Goal: Task Accomplishment & Management: Use online tool/utility

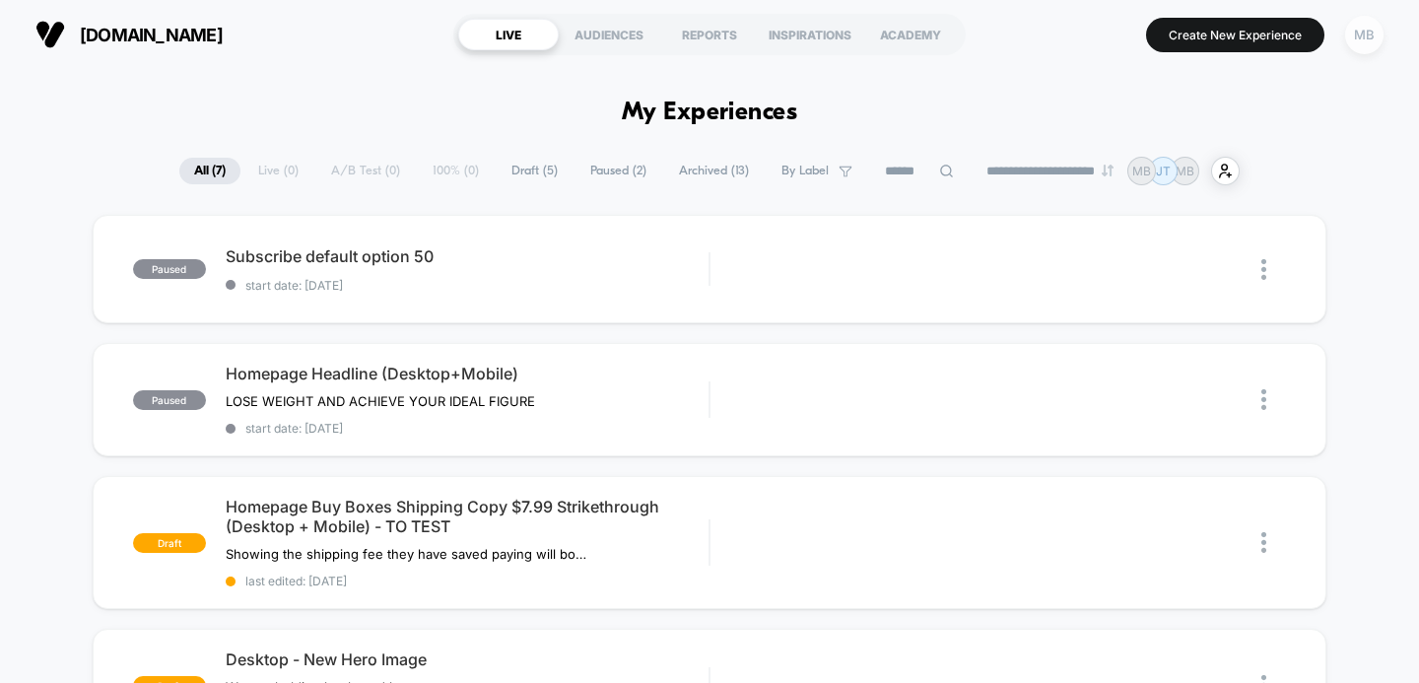
click at [1366, 34] on div "MB" at bounding box center [1364, 35] width 38 height 38
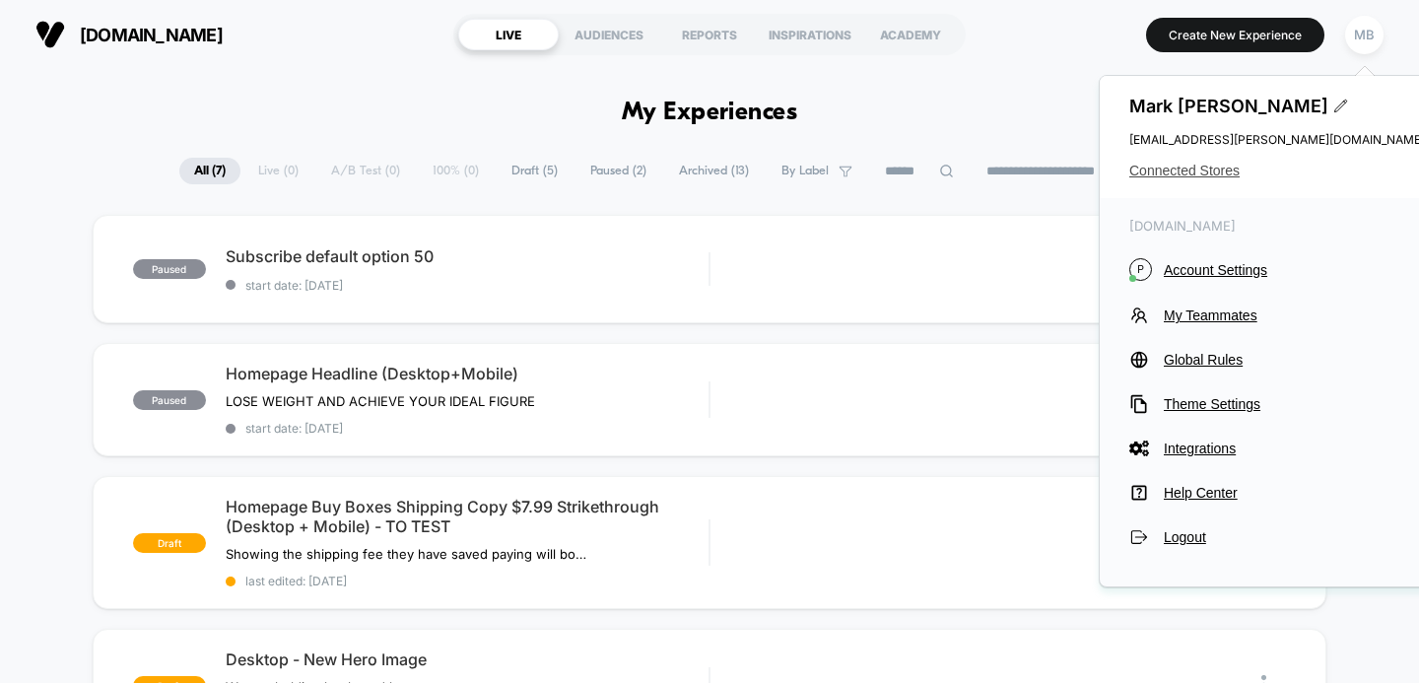
click at [1183, 171] on span "Connected Stores" at bounding box center [1277, 171] width 296 height 16
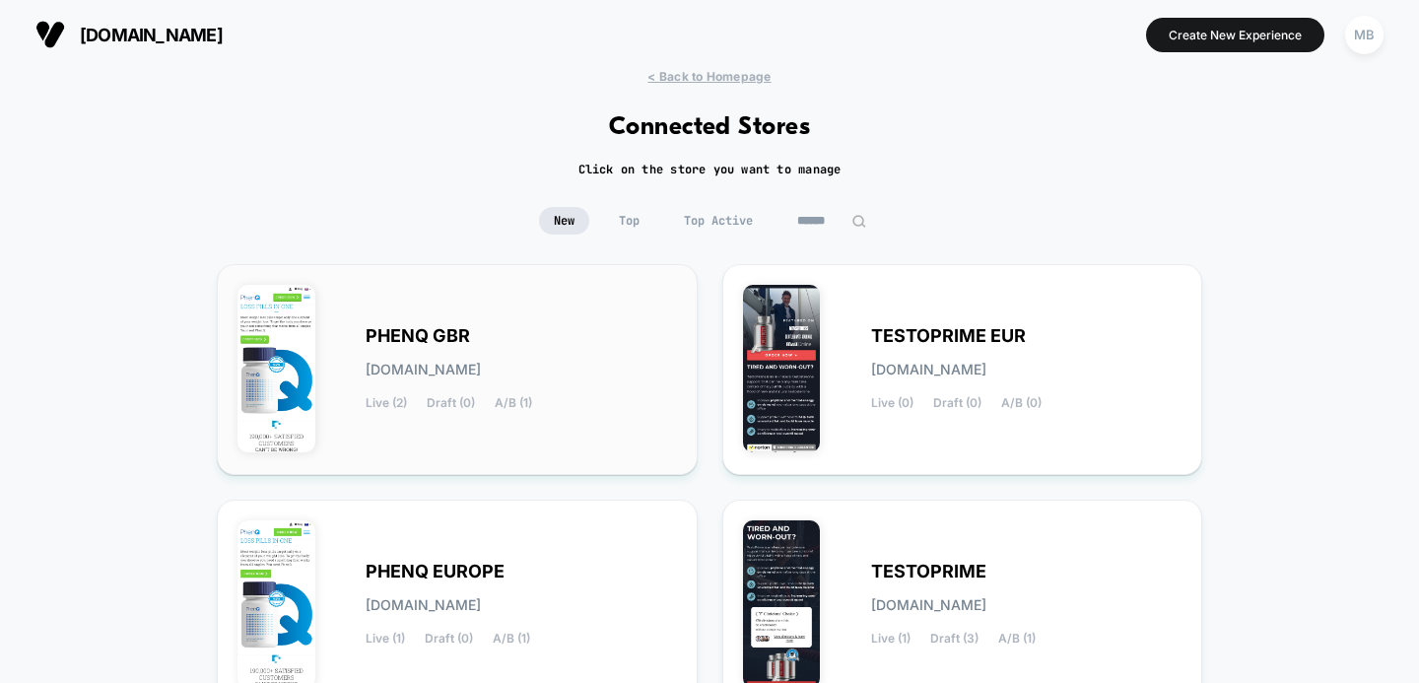
click at [426, 330] on span "PHENQ GBR" at bounding box center [418, 336] width 104 height 14
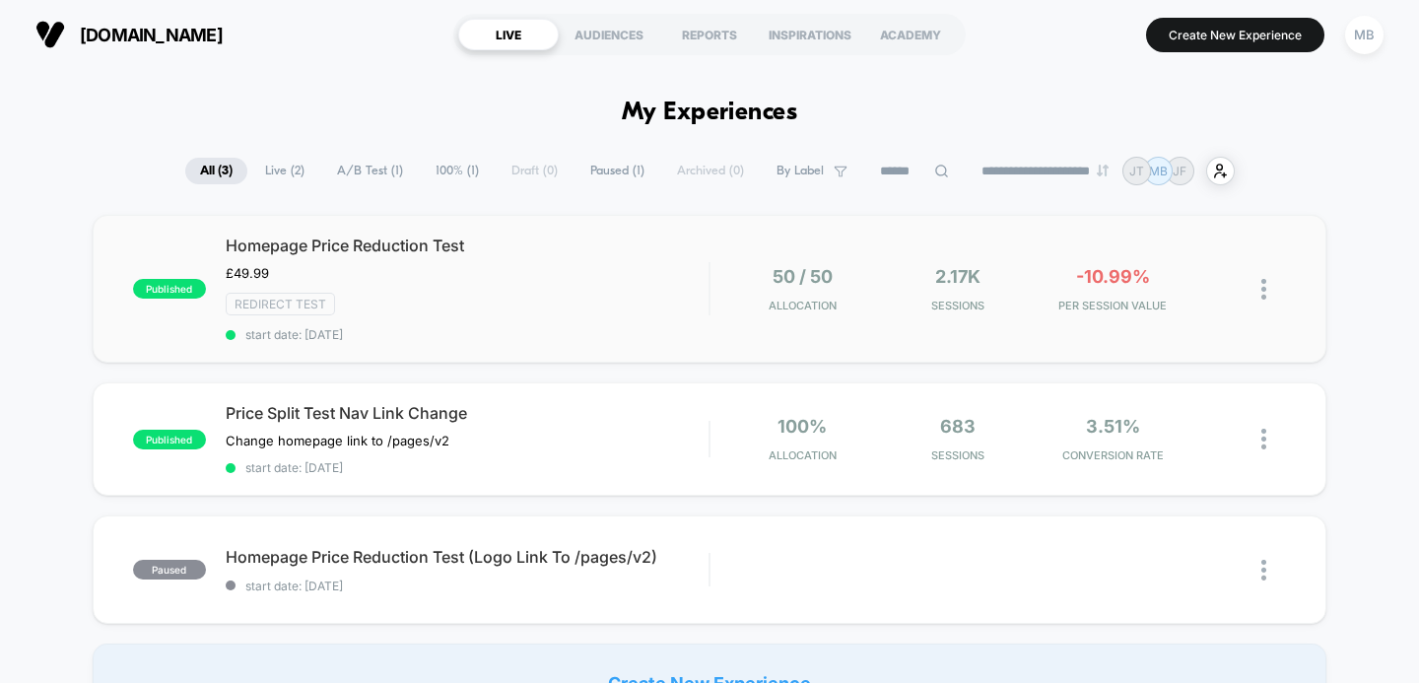
click at [423, 247] on span "Homepage Price Reduction Test" at bounding box center [468, 245] width 484 height 20
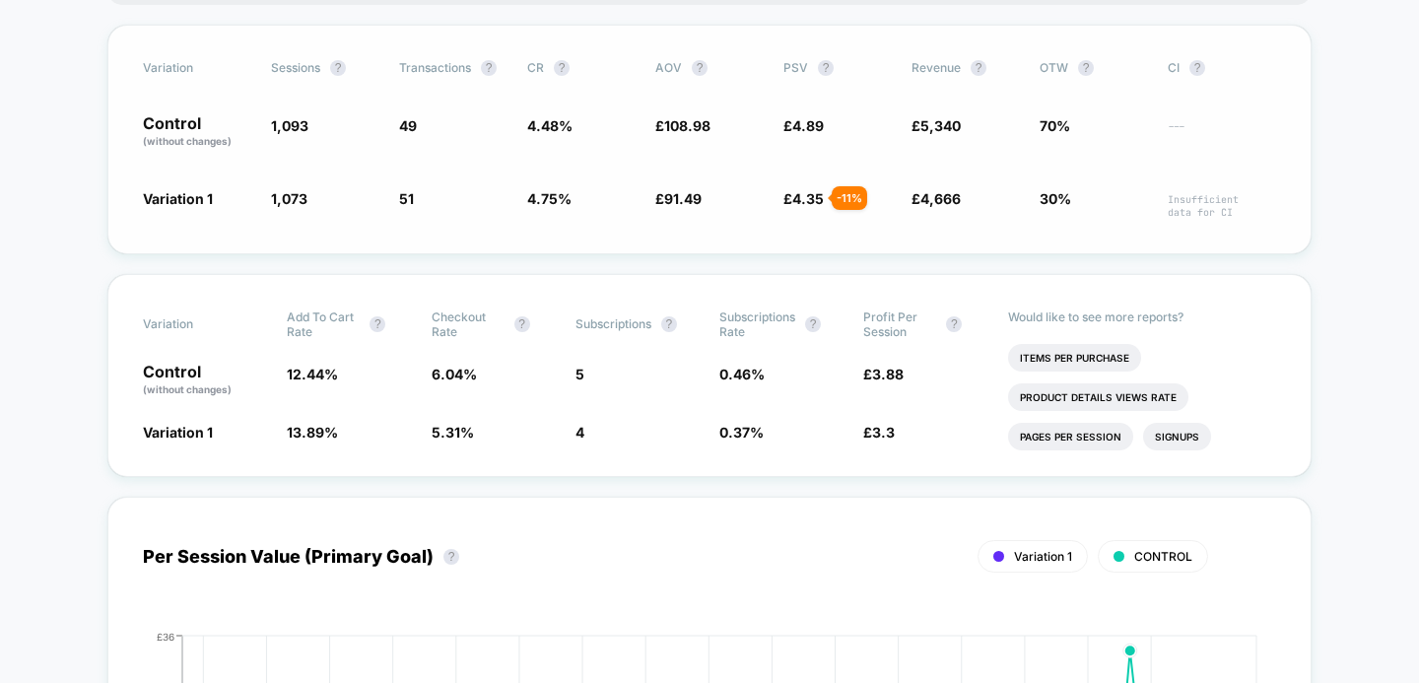
scroll to position [444, 0]
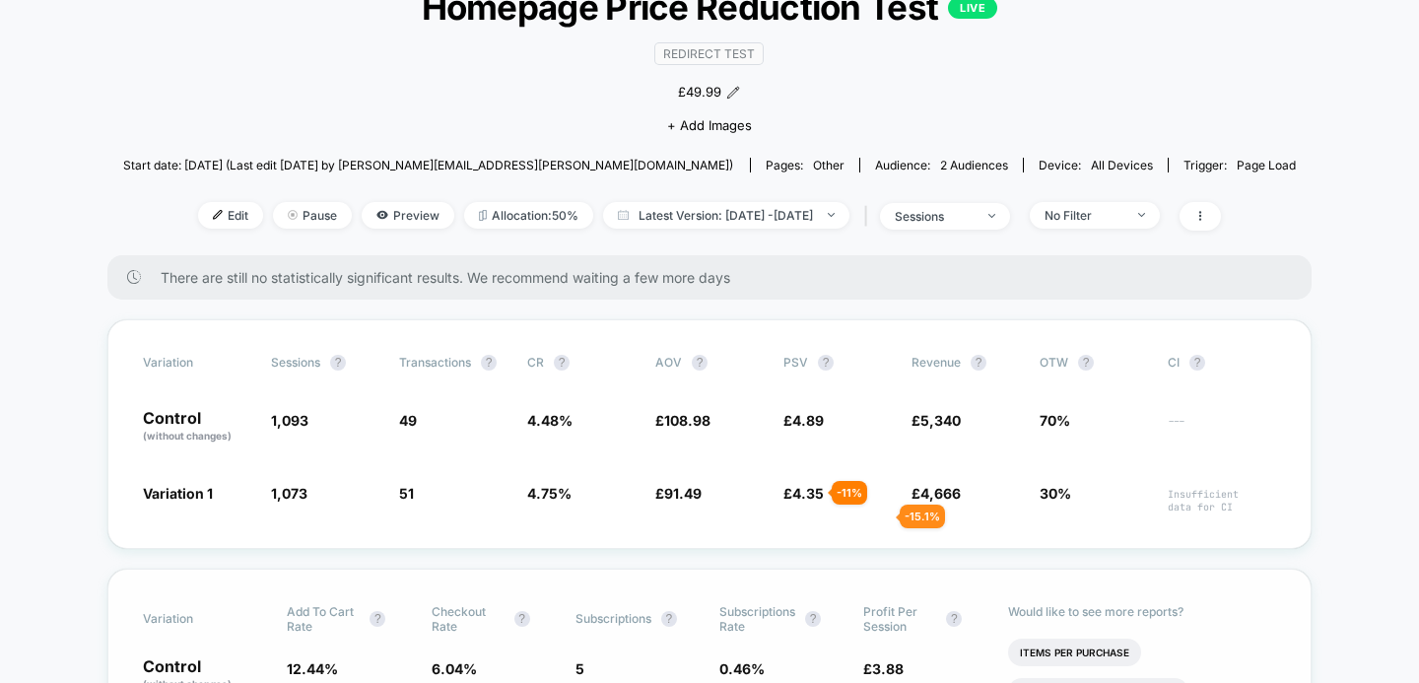
scroll to position [0, 0]
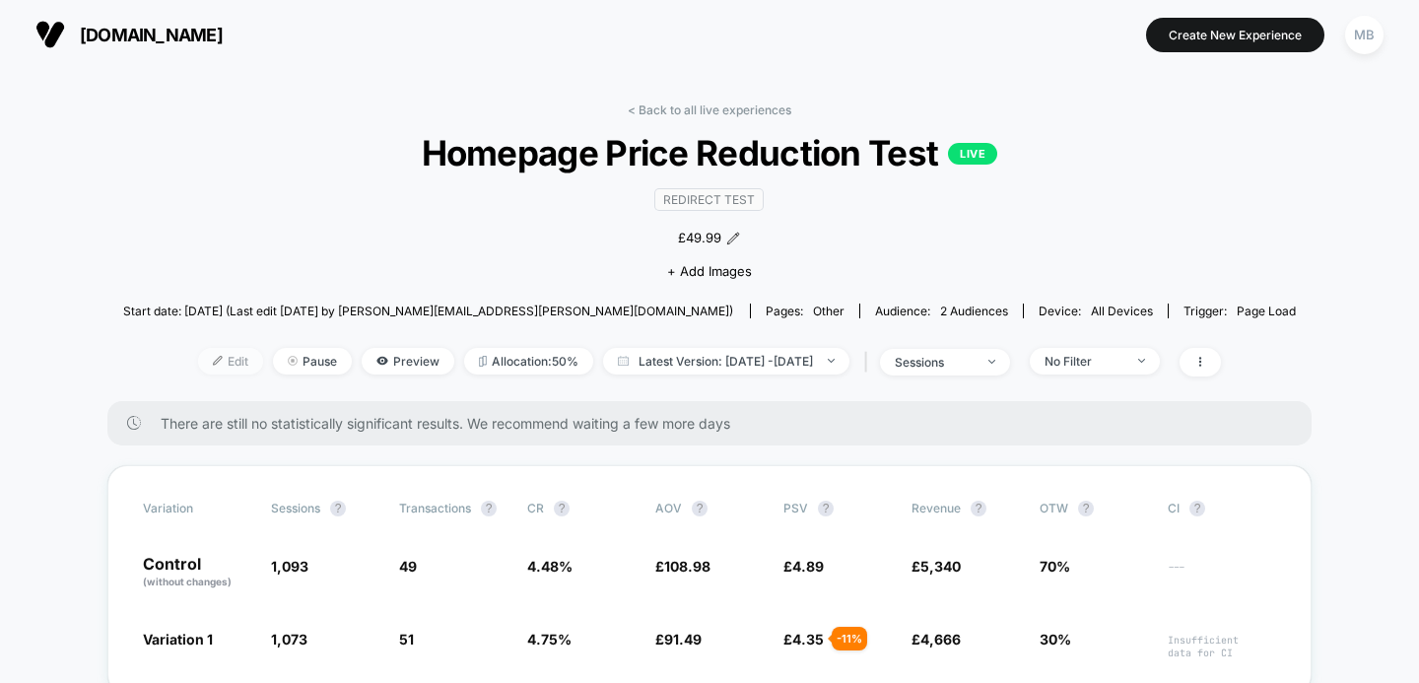
click at [200, 364] on span "Edit" at bounding box center [230, 361] width 65 height 27
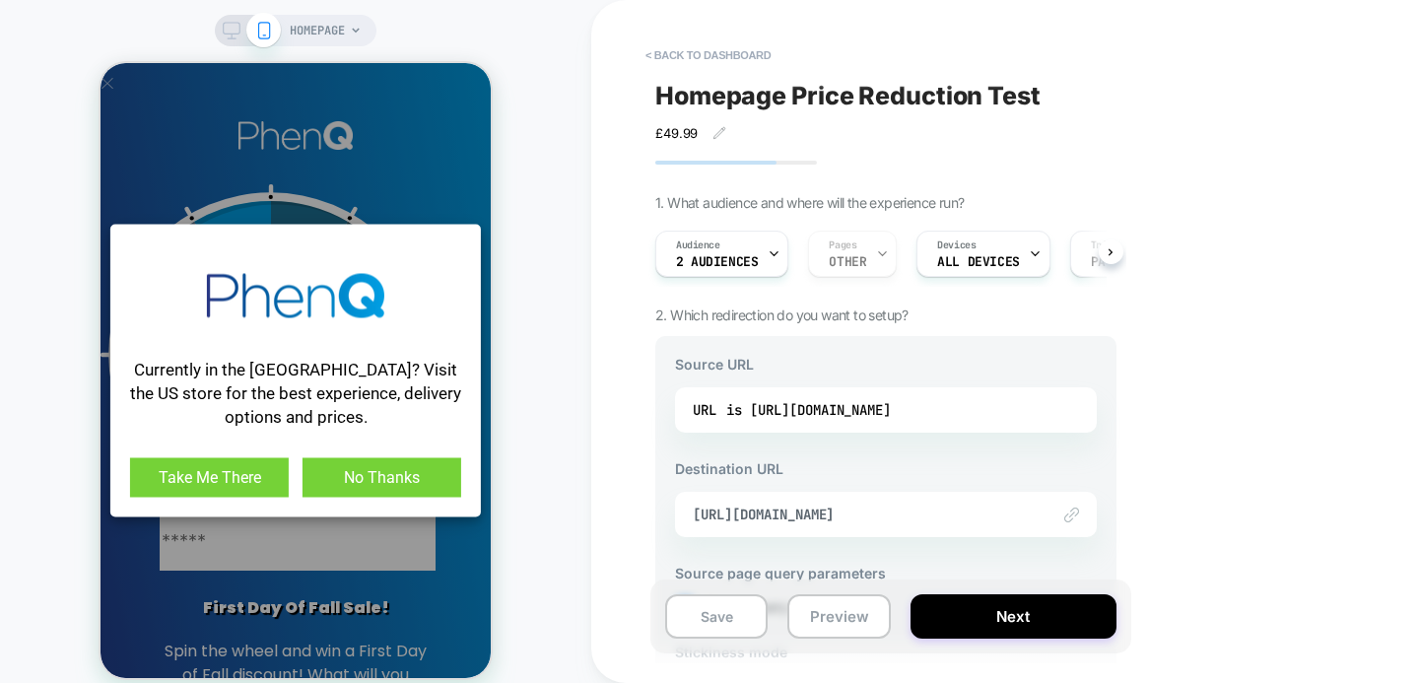
click at [114, 84] on span "X" at bounding box center [108, 82] width 14 height 19
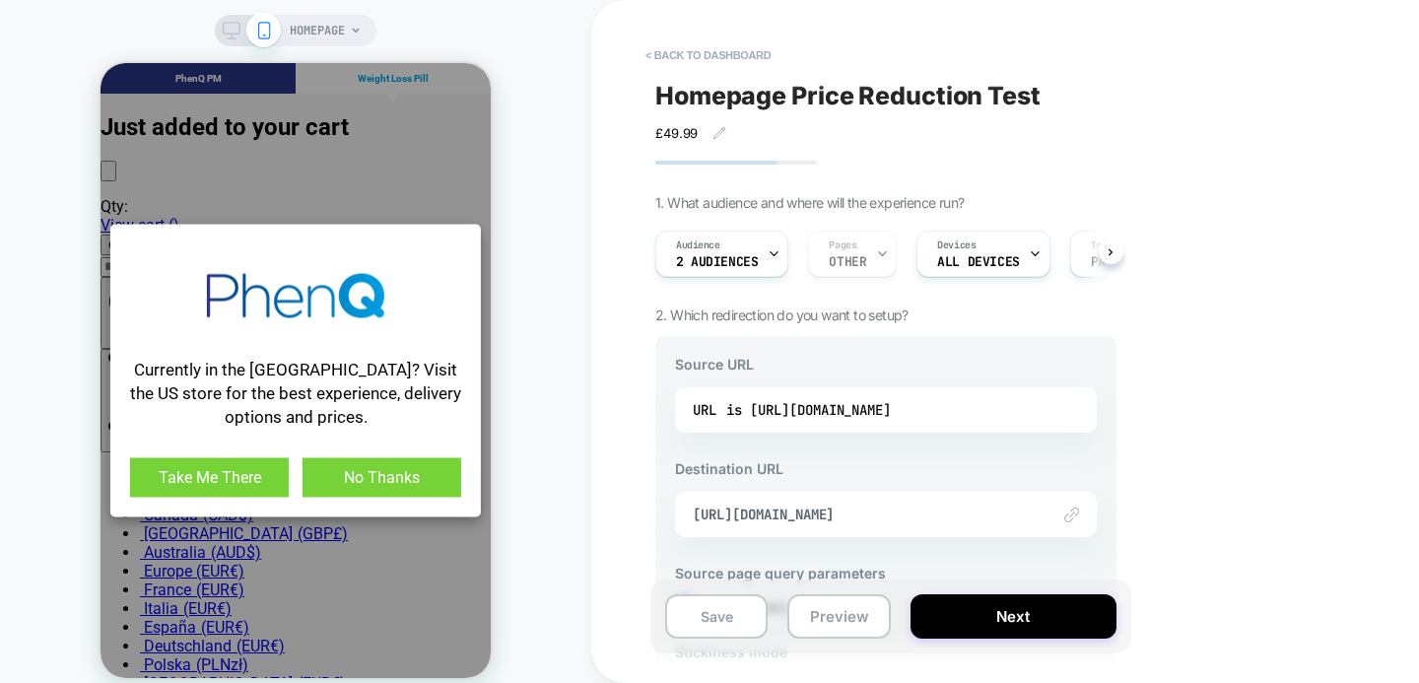
click at [413, 473] on link "No Thanks" at bounding box center [381, 477] width 159 height 39
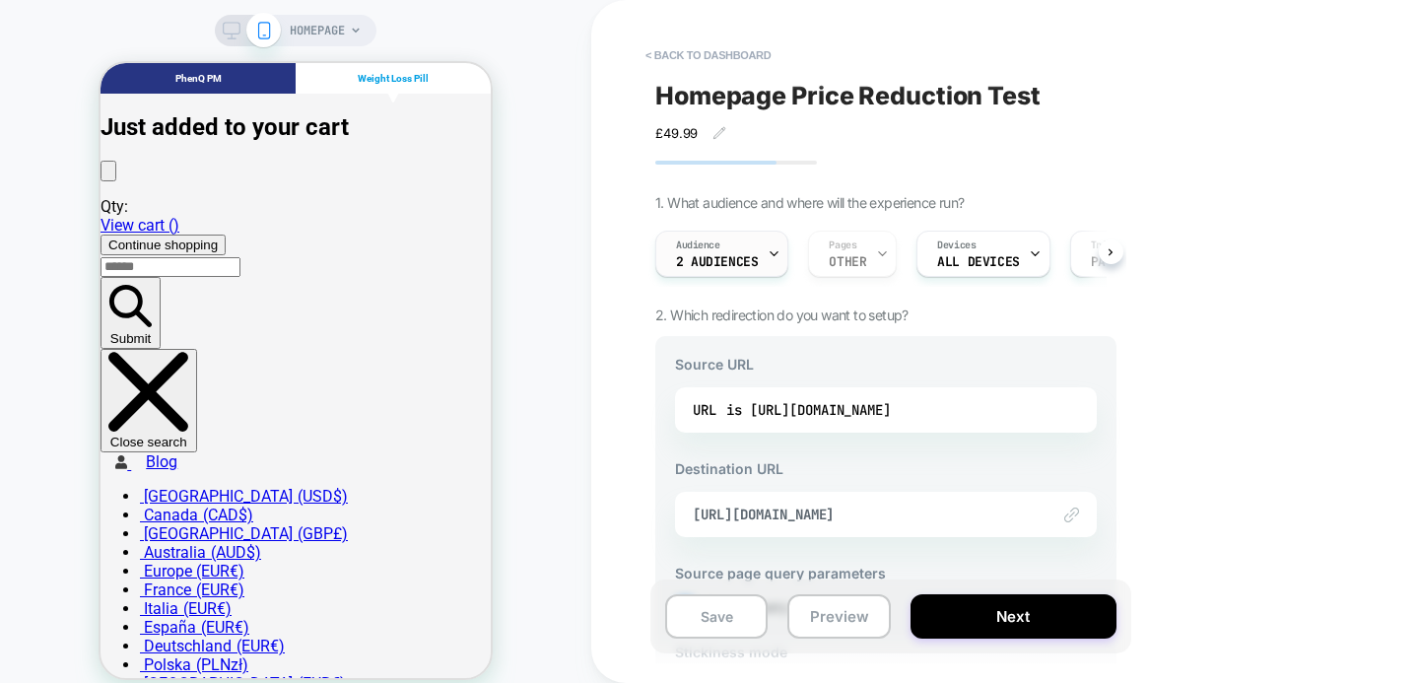
click at [721, 253] on div "Audience 2 Audiences" at bounding box center [716, 254] width 121 height 44
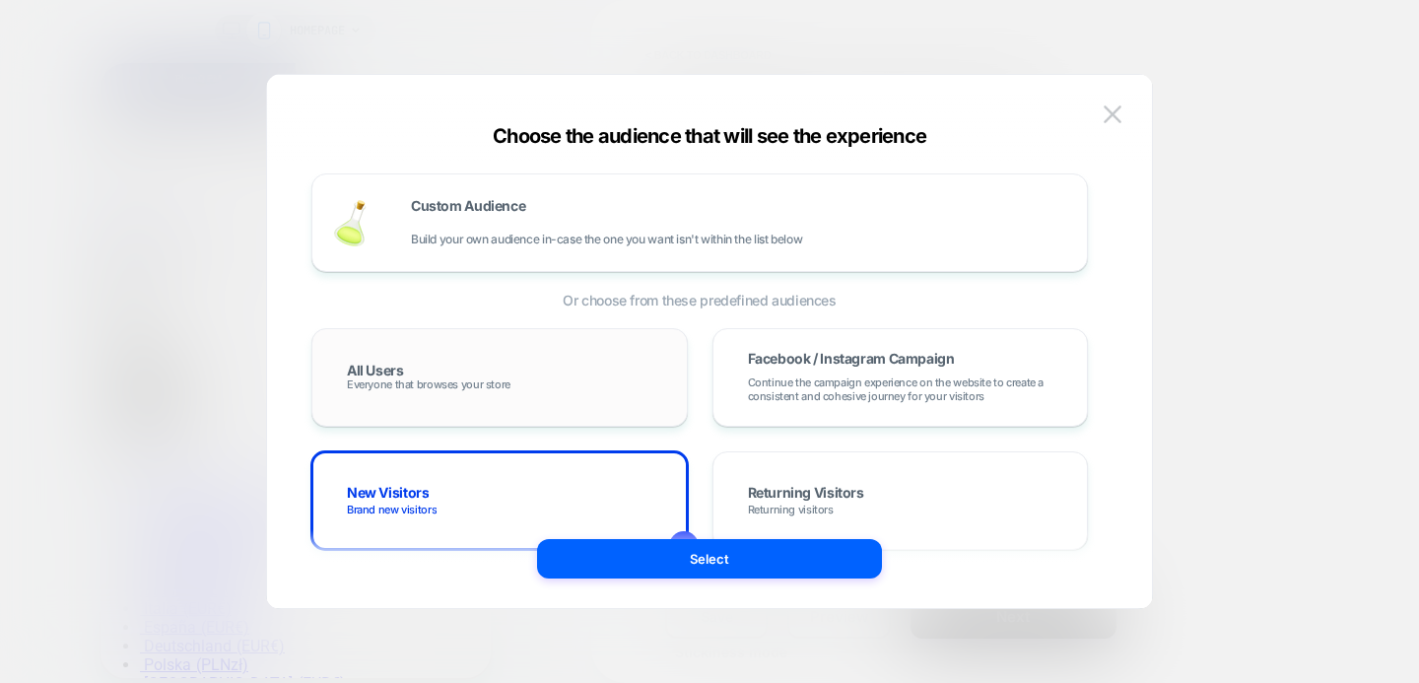
click at [456, 385] on span "Everyone that browses your store" at bounding box center [429, 384] width 164 height 14
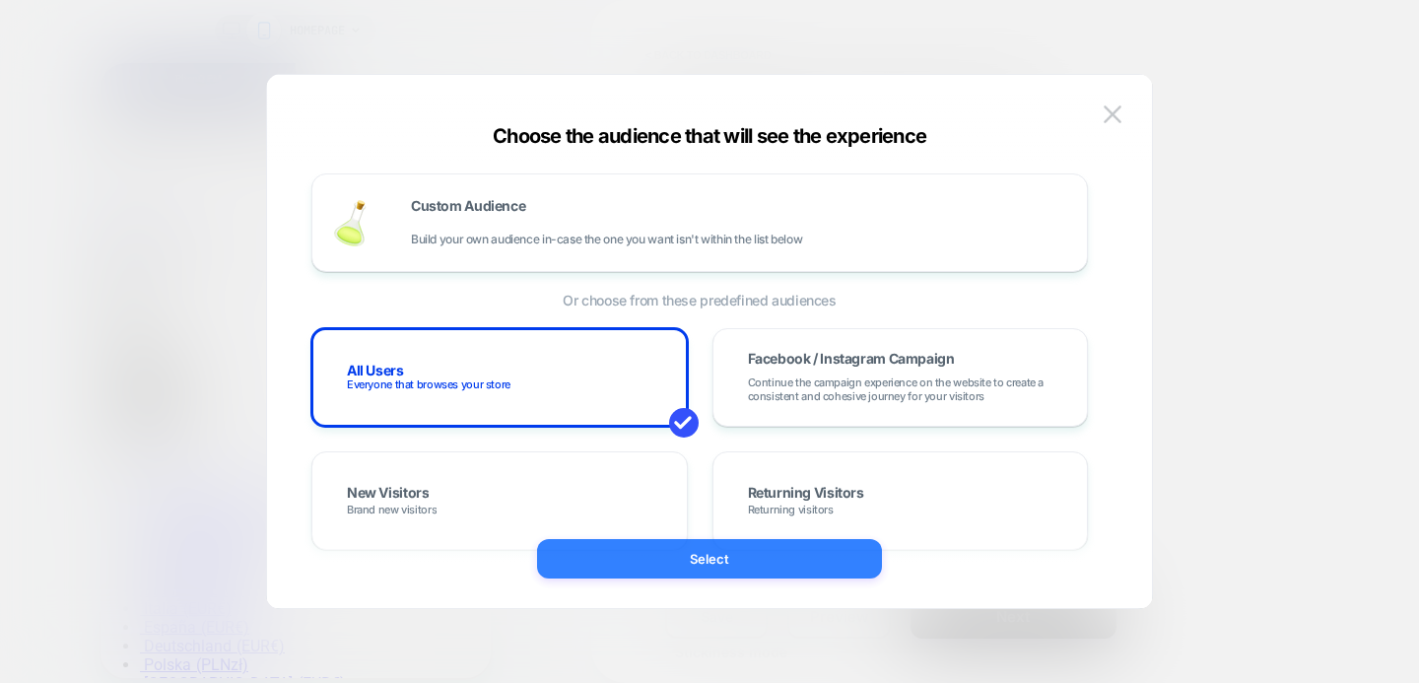
click at [683, 566] on button "Select" at bounding box center [709, 558] width 345 height 39
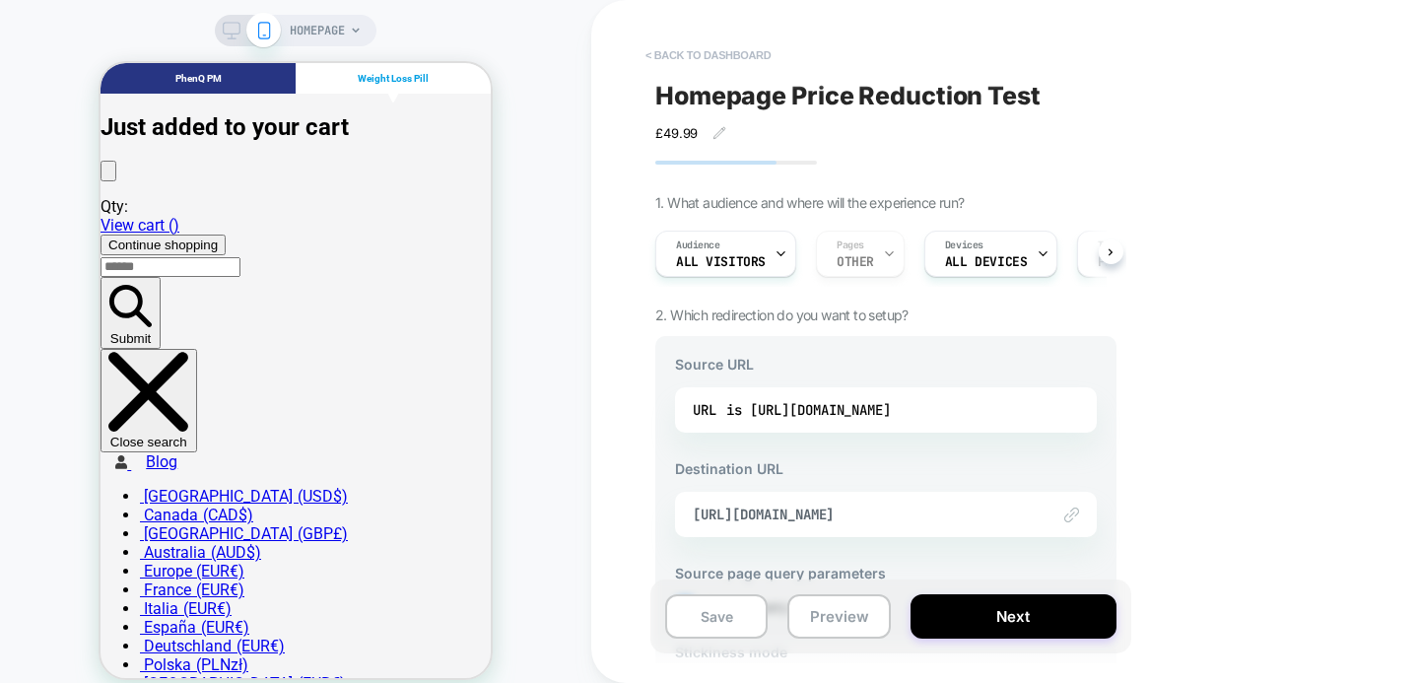
click at [720, 59] on button "< back to dashboard" at bounding box center [708, 55] width 145 height 32
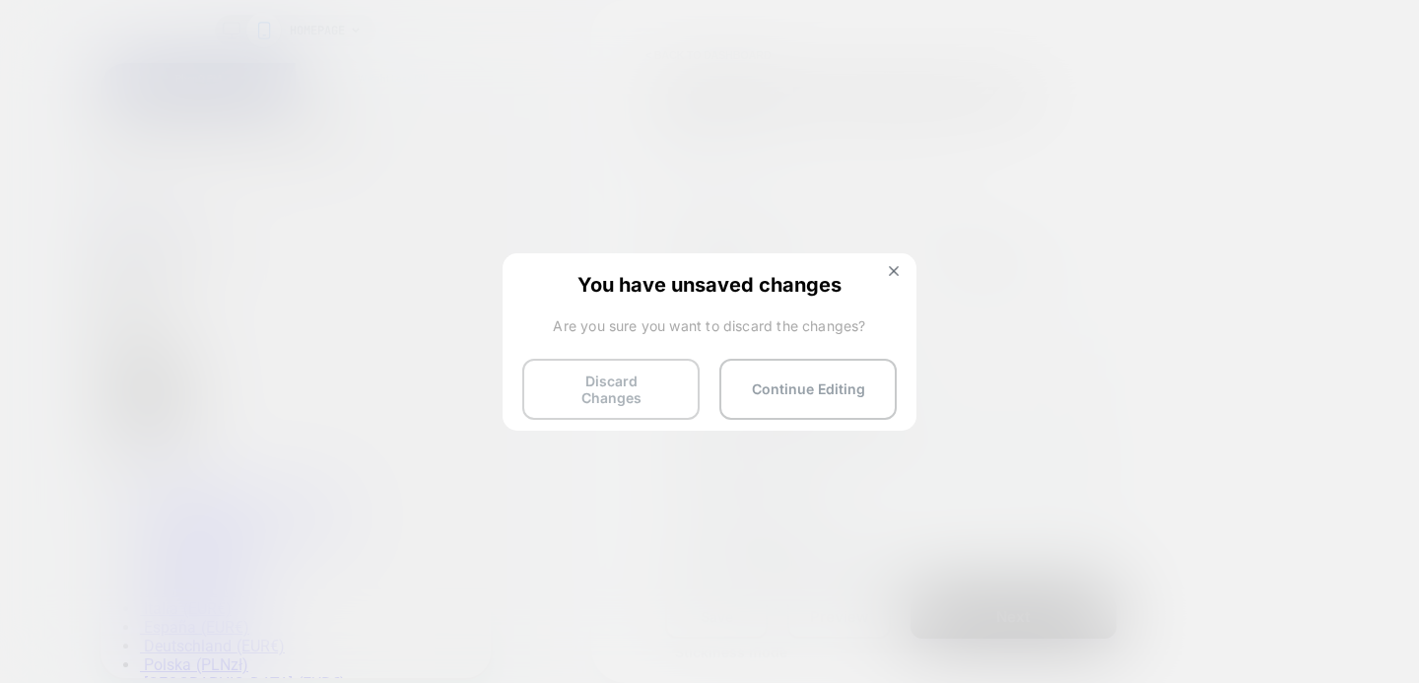
click at [632, 374] on button "Discard Changes" at bounding box center [610, 389] width 177 height 61
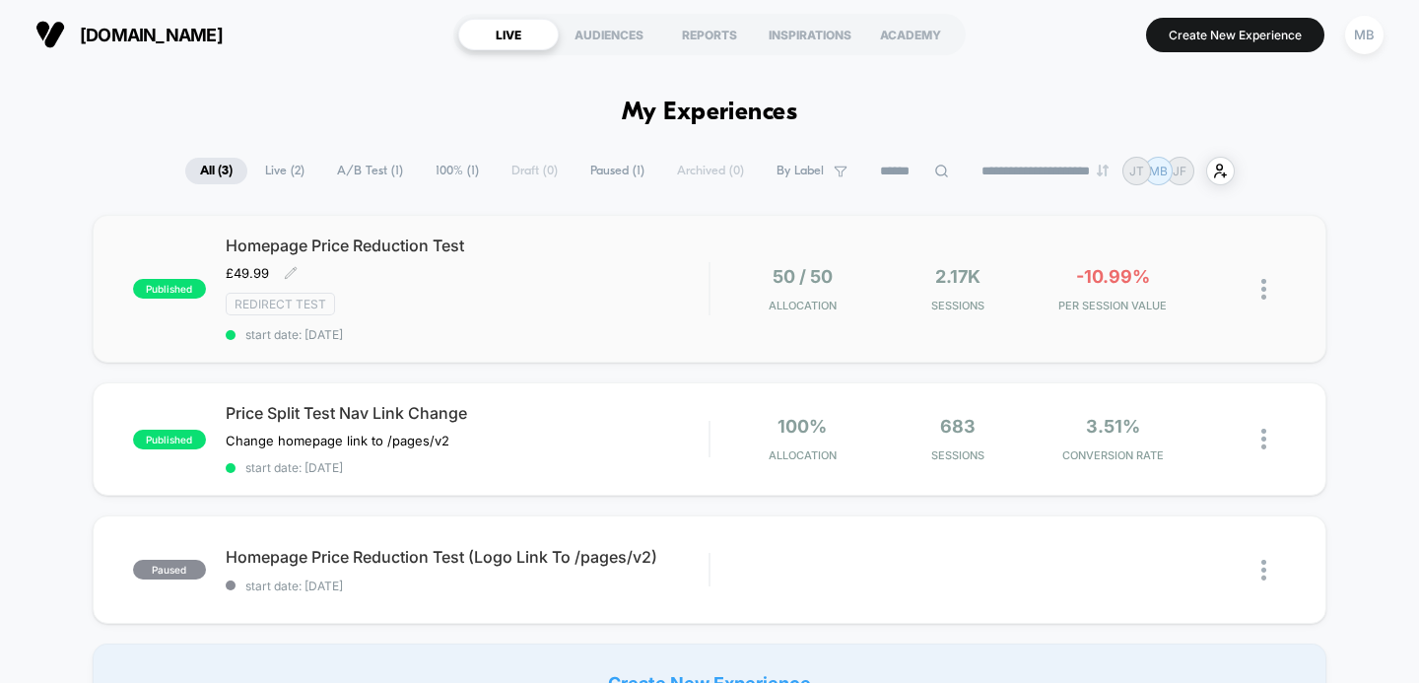
click at [407, 245] on span "Homepage Price Reduction Test" at bounding box center [468, 245] width 484 height 20
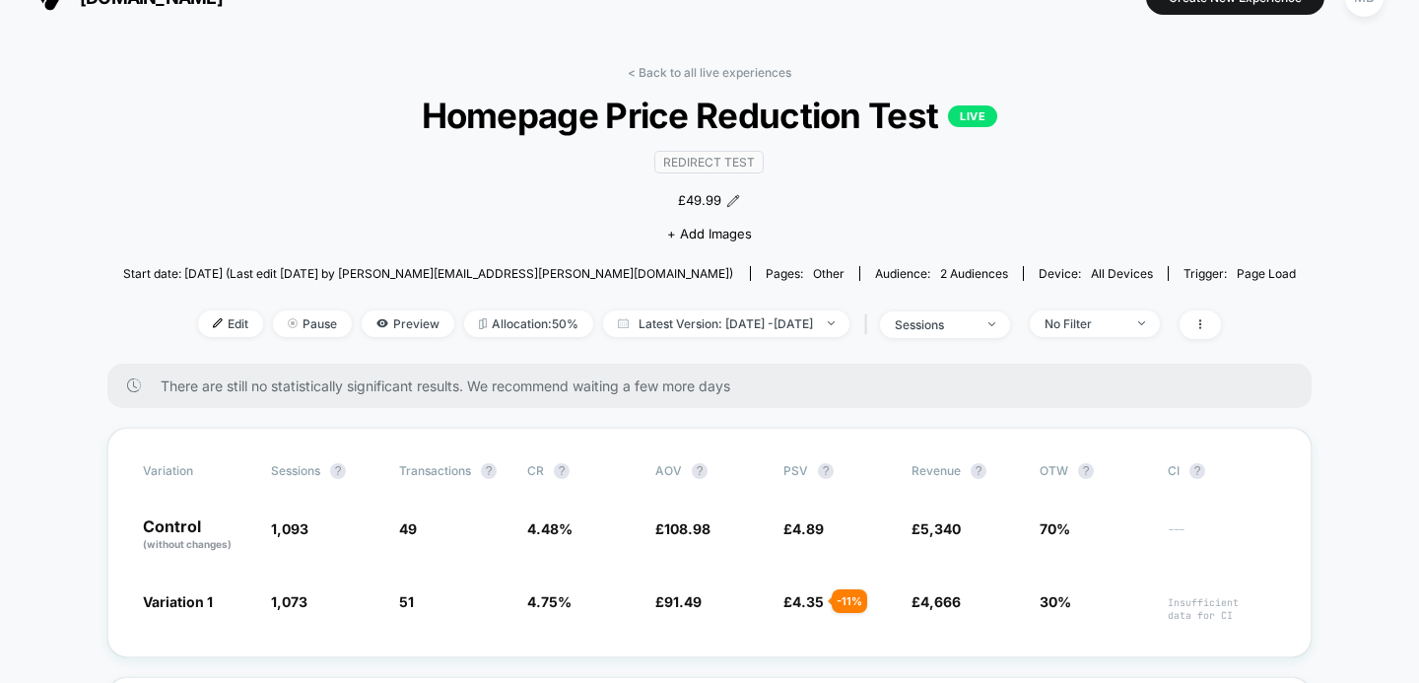
scroll to position [47, 0]
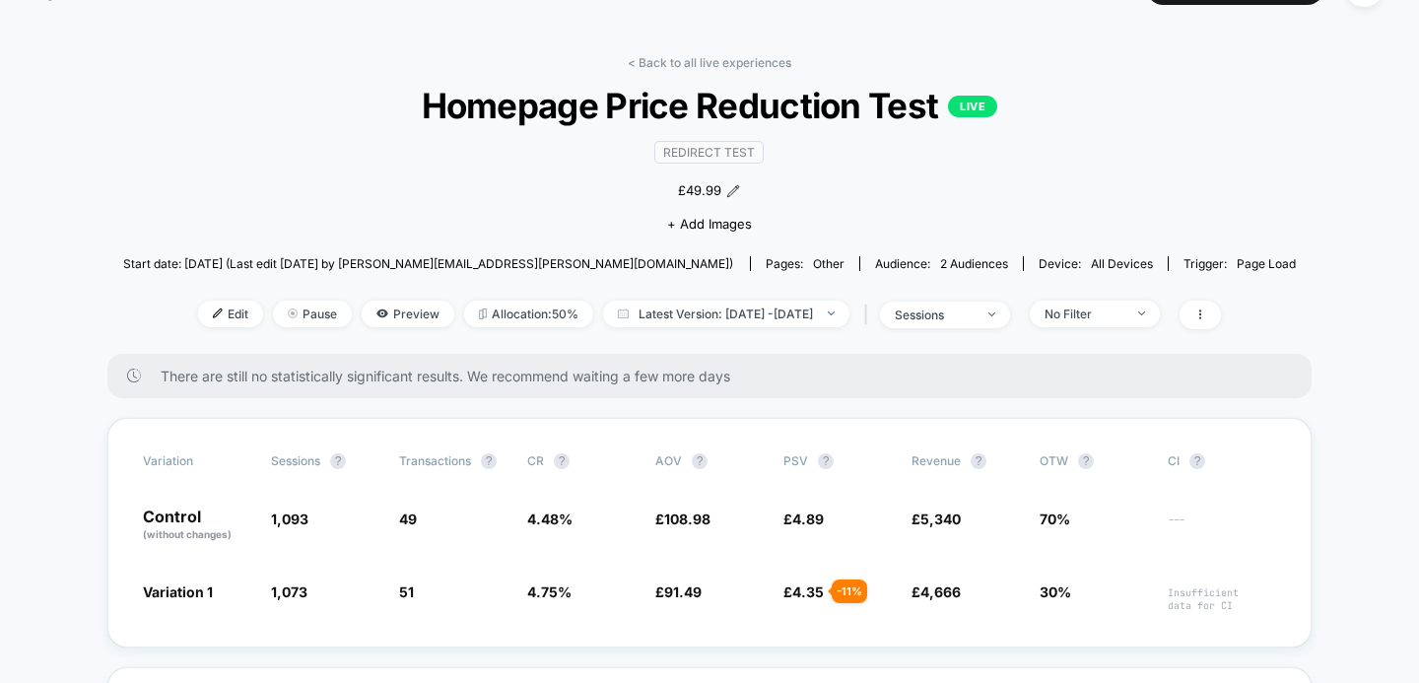
click at [901, 202] on div "Redirect Test £49.99 Click to edit experience details £49.99 + Add Images" at bounding box center [710, 186] width 704 height 120
click at [906, 179] on div "Redirect Test £49.99 Click to edit experience details £49.99 + Add Images" at bounding box center [710, 186] width 704 height 120
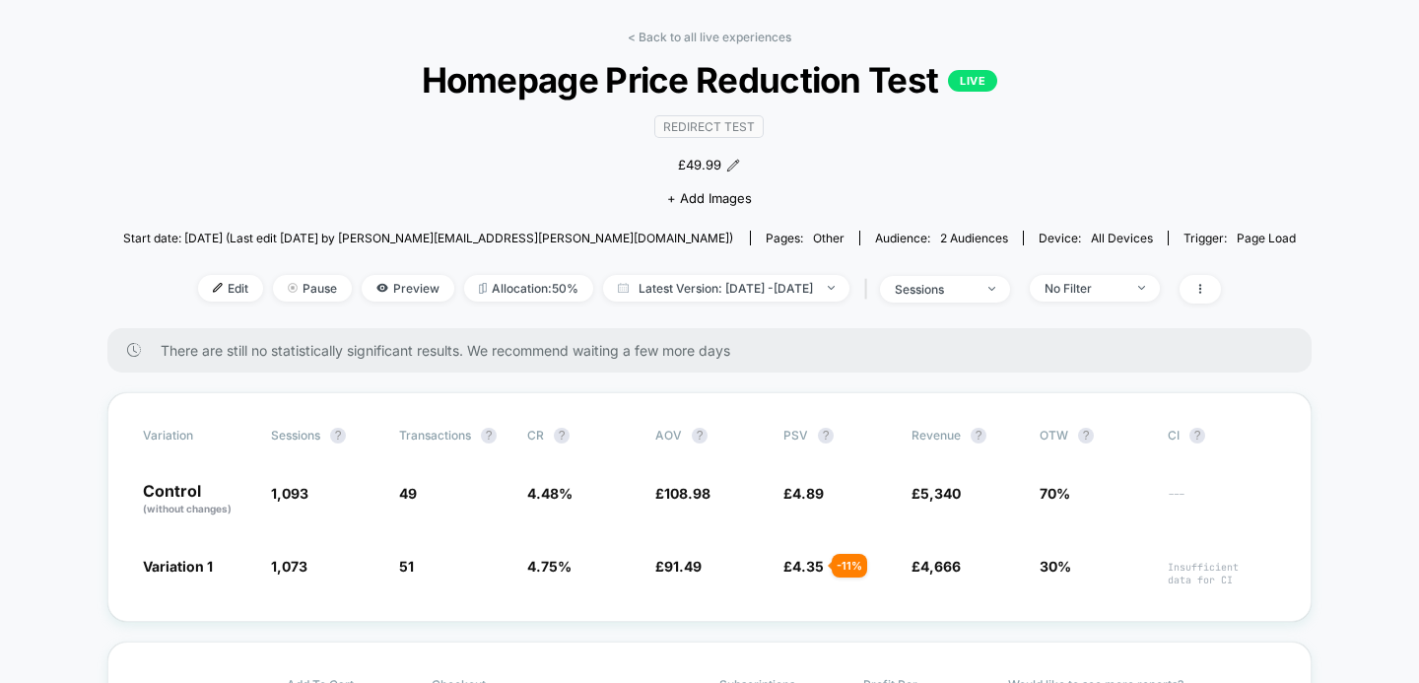
scroll to position [83, 0]
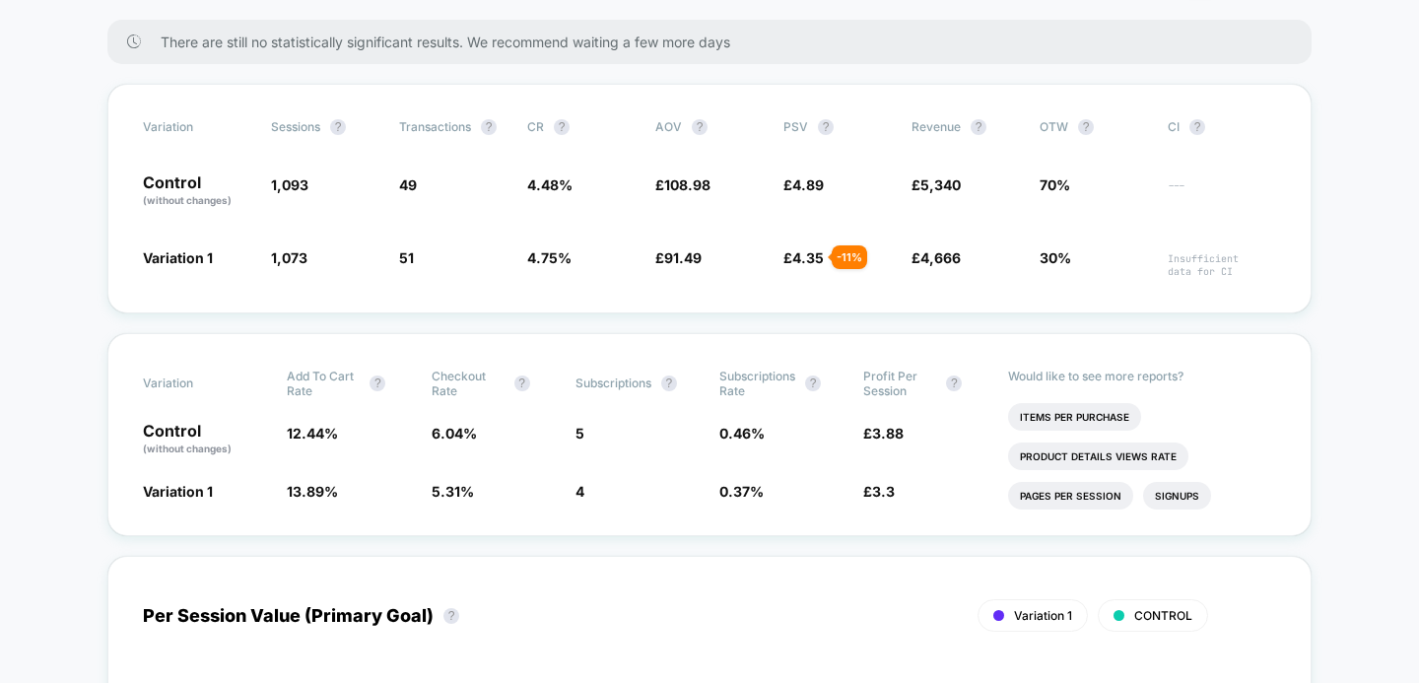
scroll to position [382, 0]
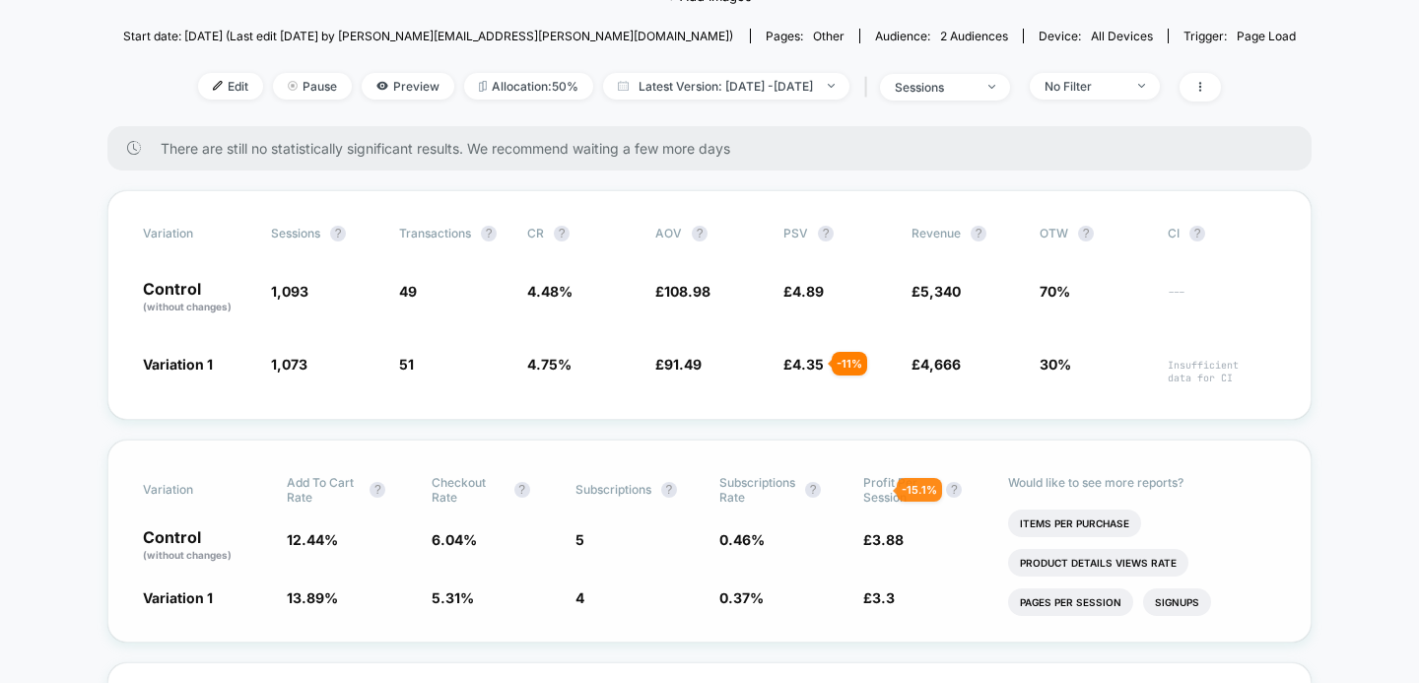
scroll to position [198, 0]
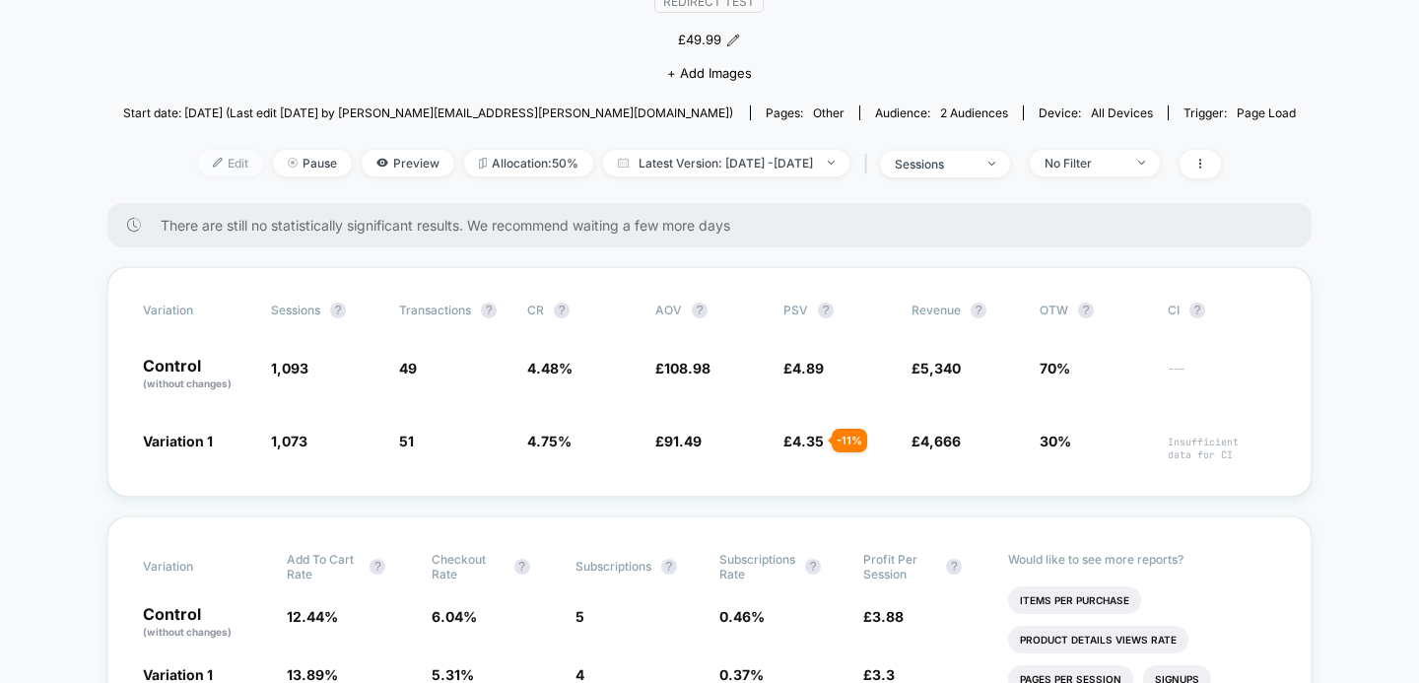
click at [198, 160] on span "Edit" at bounding box center [230, 163] width 65 height 27
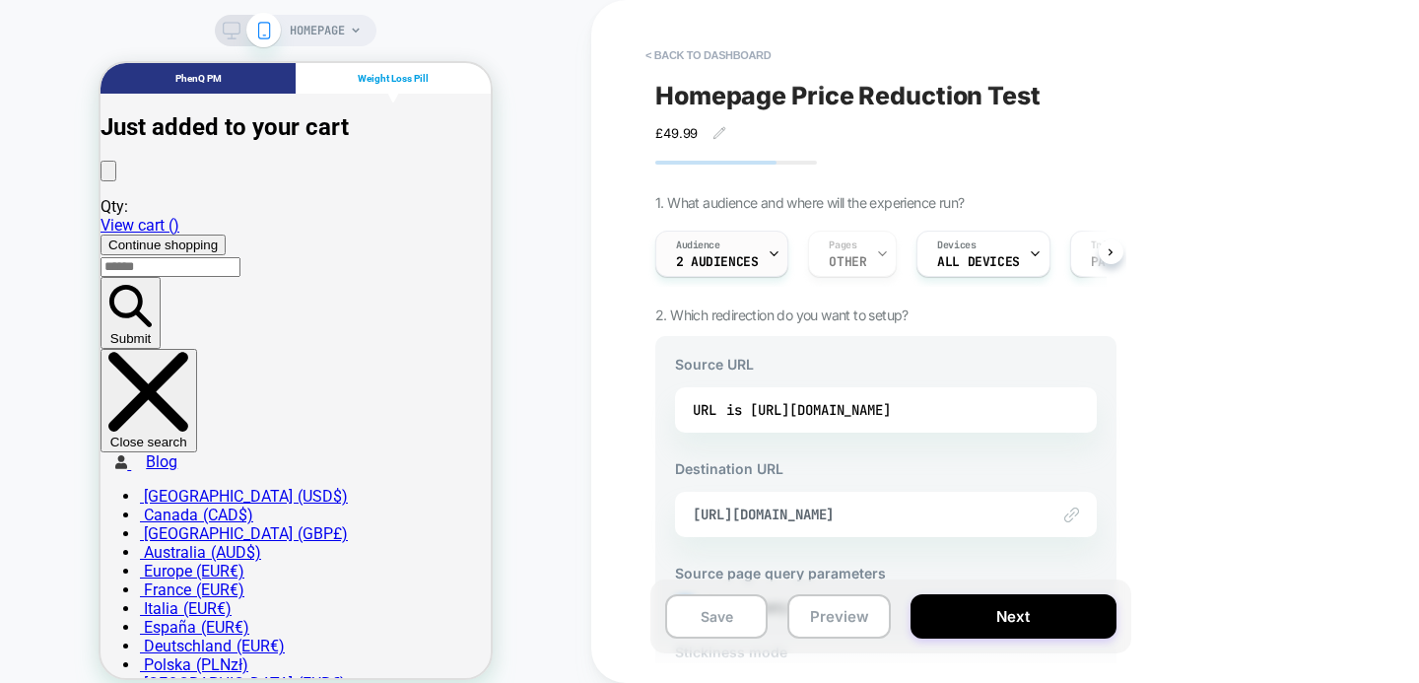
click at [745, 262] on span "2 Audiences" at bounding box center [717, 262] width 82 height 14
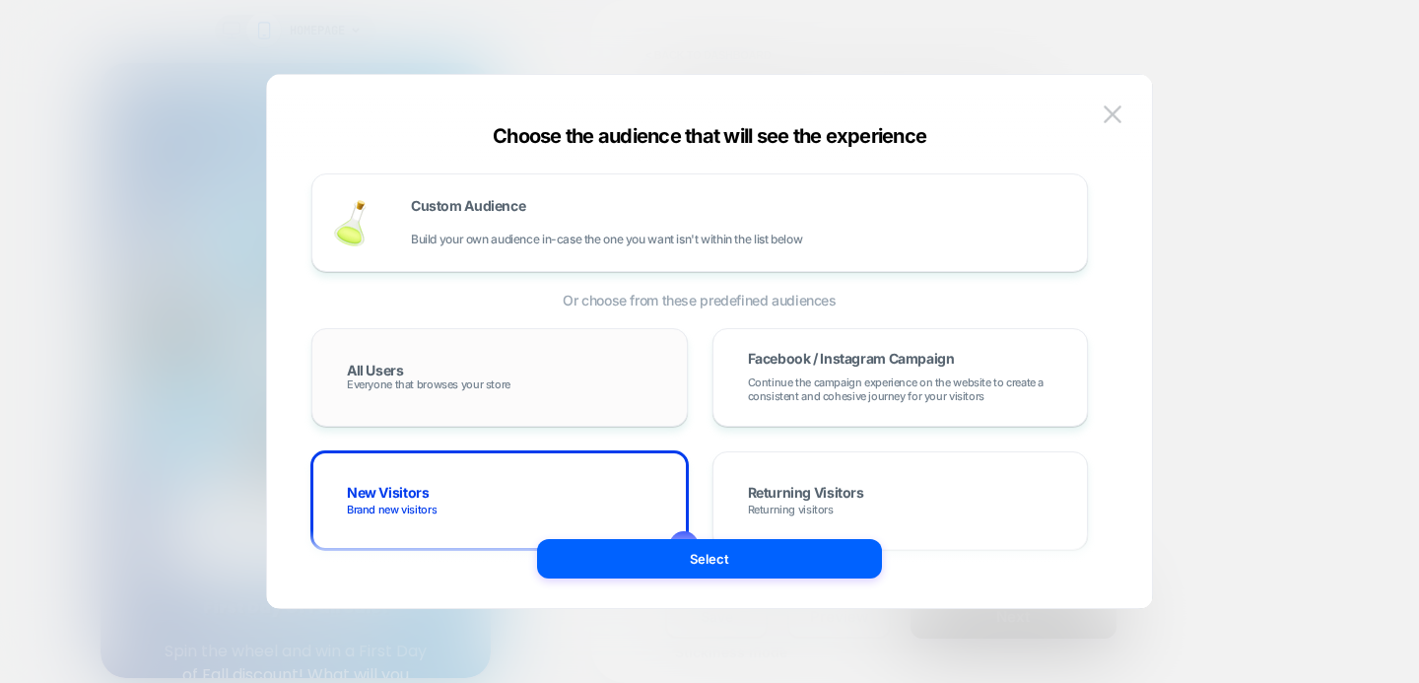
click at [446, 369] on div "All Users Everyone that browses your store" at bounding box center [499, 377] width 335 height 57
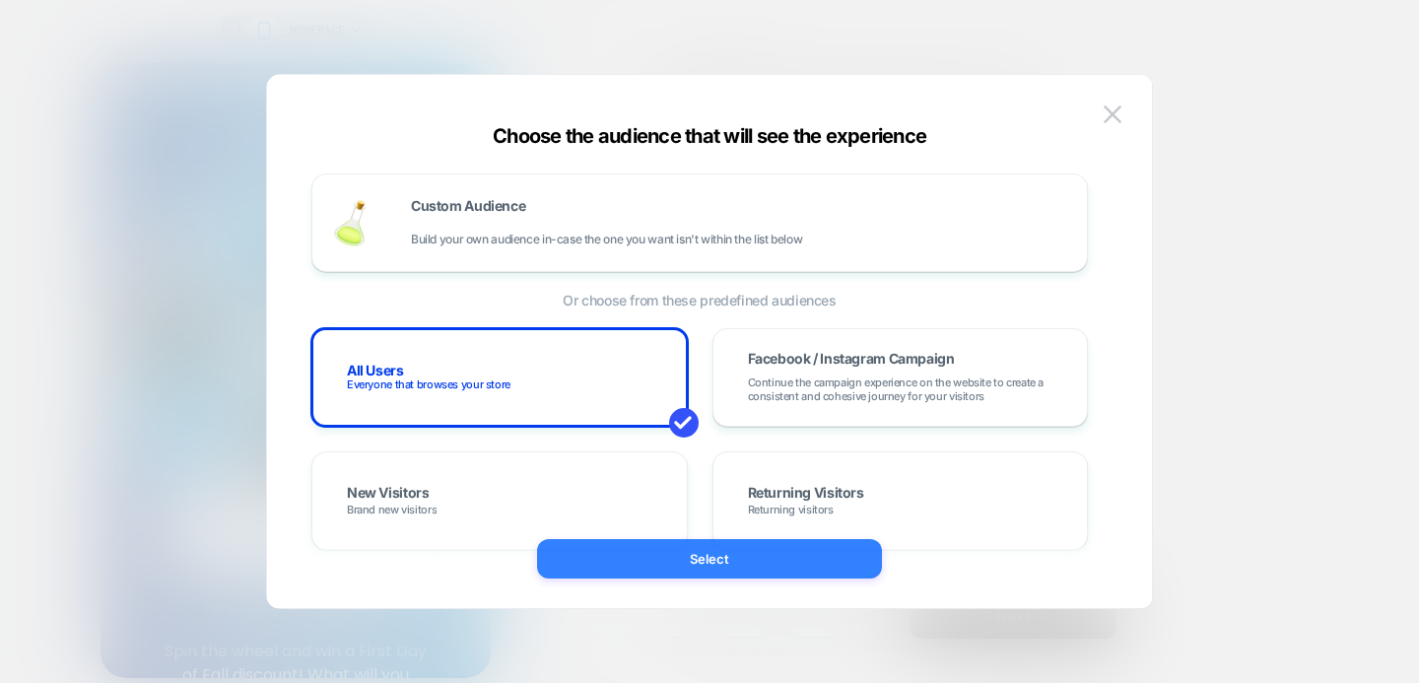
click at [655, 560] on button "Select" at bounding box center [709, 558] width 345 height 39
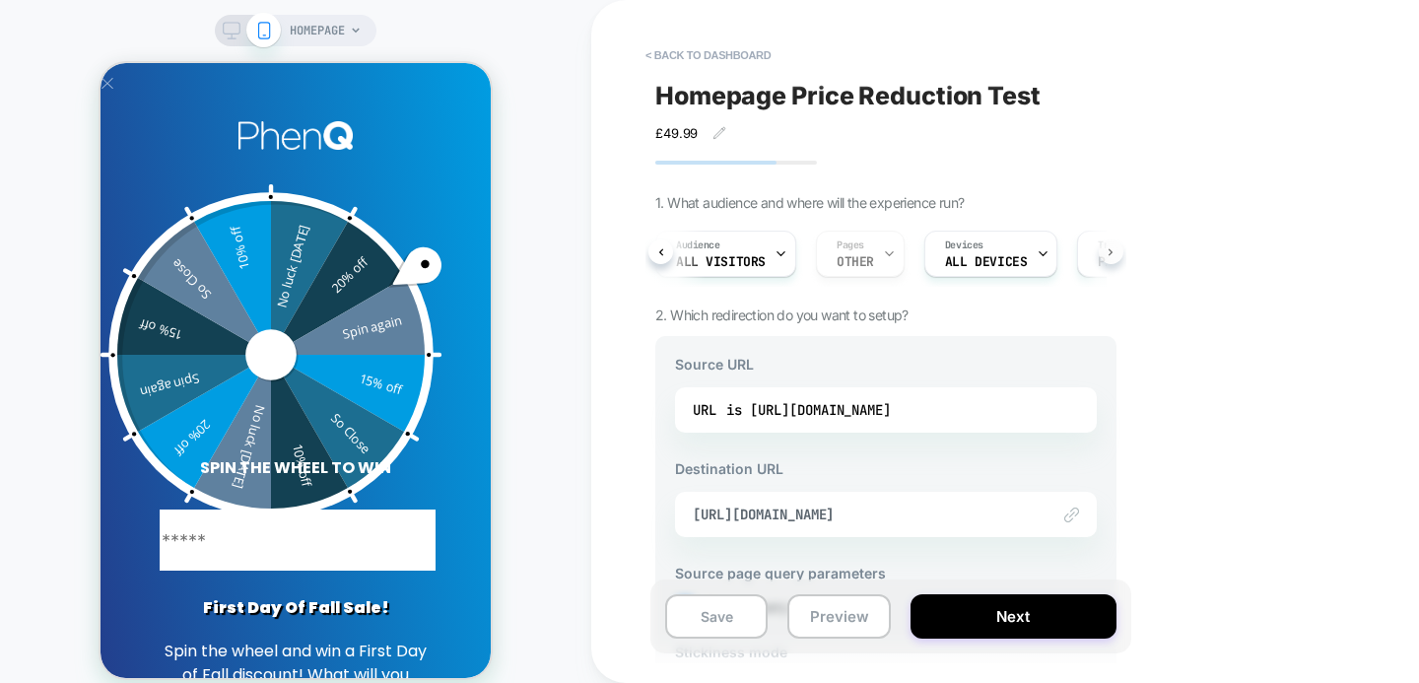
click at [1114, 252] on button at bounding box center [1111, 251] width 25 height 25
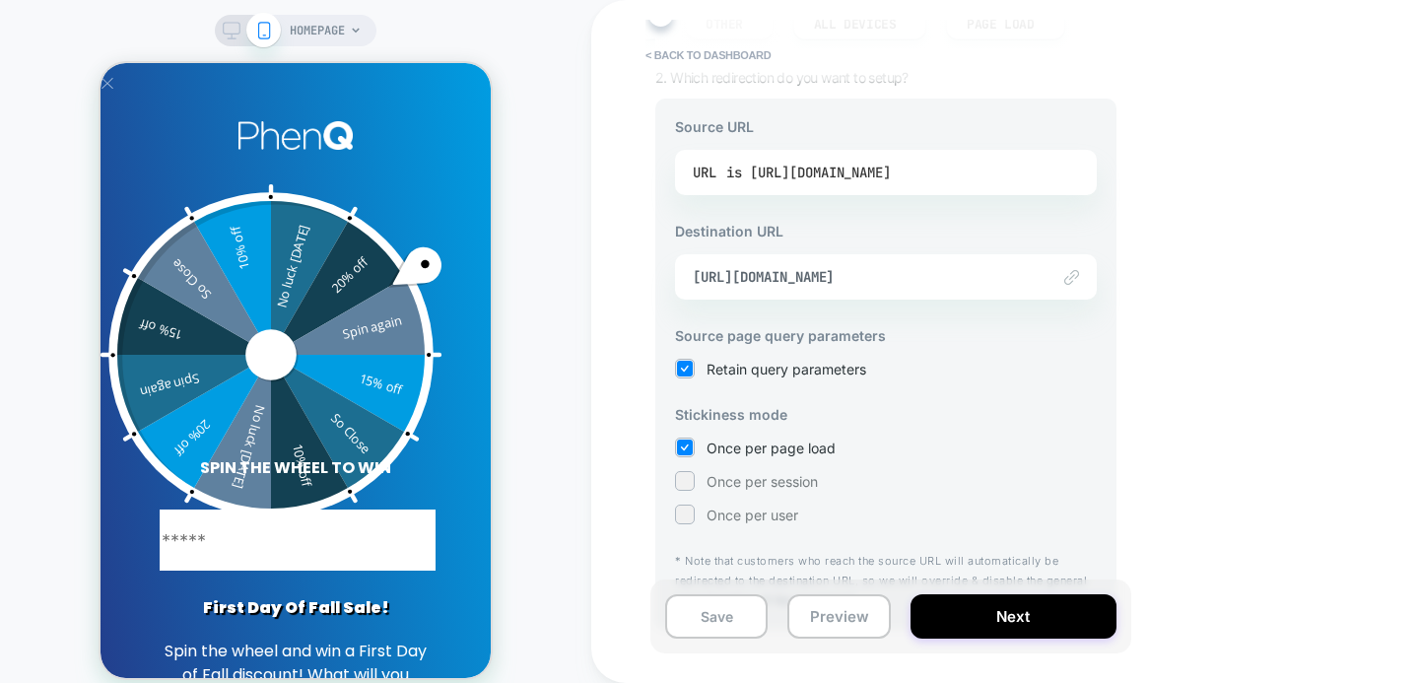
scroll to position [283, 0]
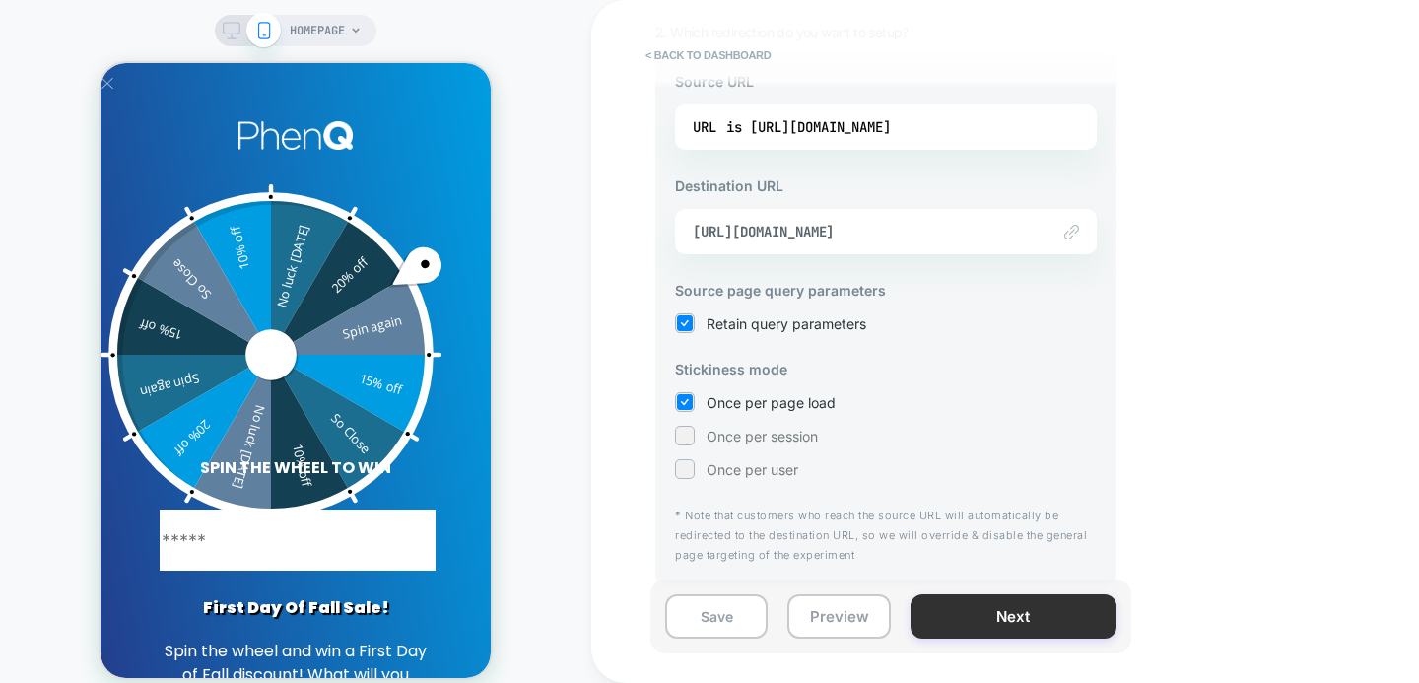
click at [965, 625] on button "Next" at bounding box center [1013, 616] width 206 height 44
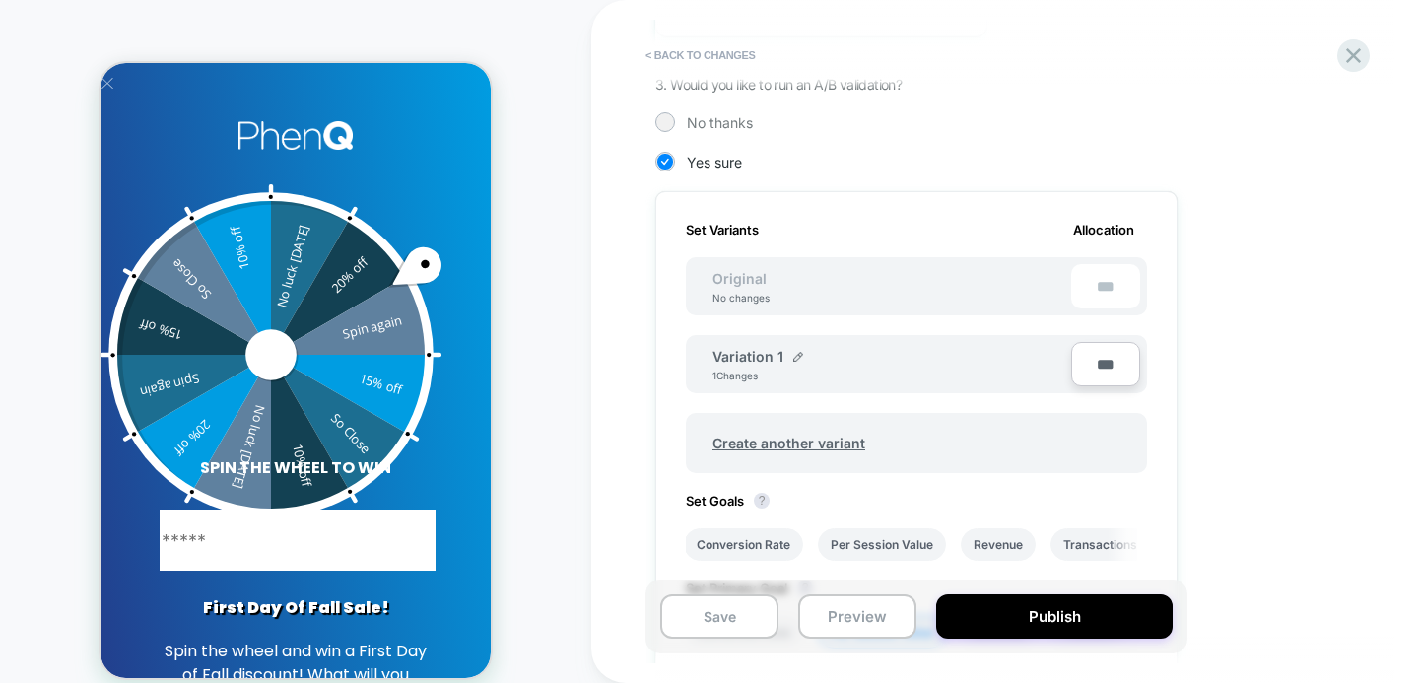
scroll to position [432, 0]
click at [1099, 356] on input "***" at bounding box center [1105, 361] width 69 height 44
click at [1107, 356] on input "***" at bounding box center [1105, 361] width 69 height 44
type input "****"
type input "**"
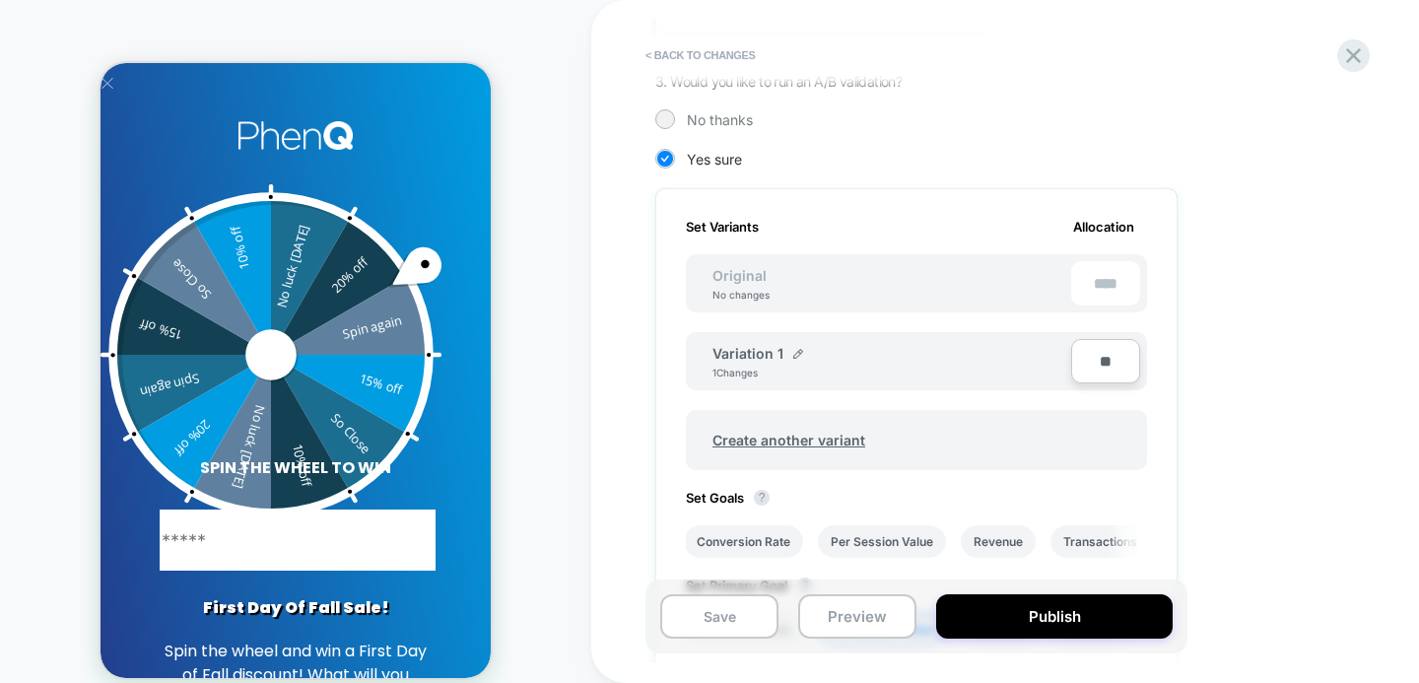
type input "***"
type input "**"
type input "****"
click at [1249, 314] on div "1. What audience and where will the experience run? Audience All Visitors Pages…" at bounding box center [1014, 326] width 719 height 1127
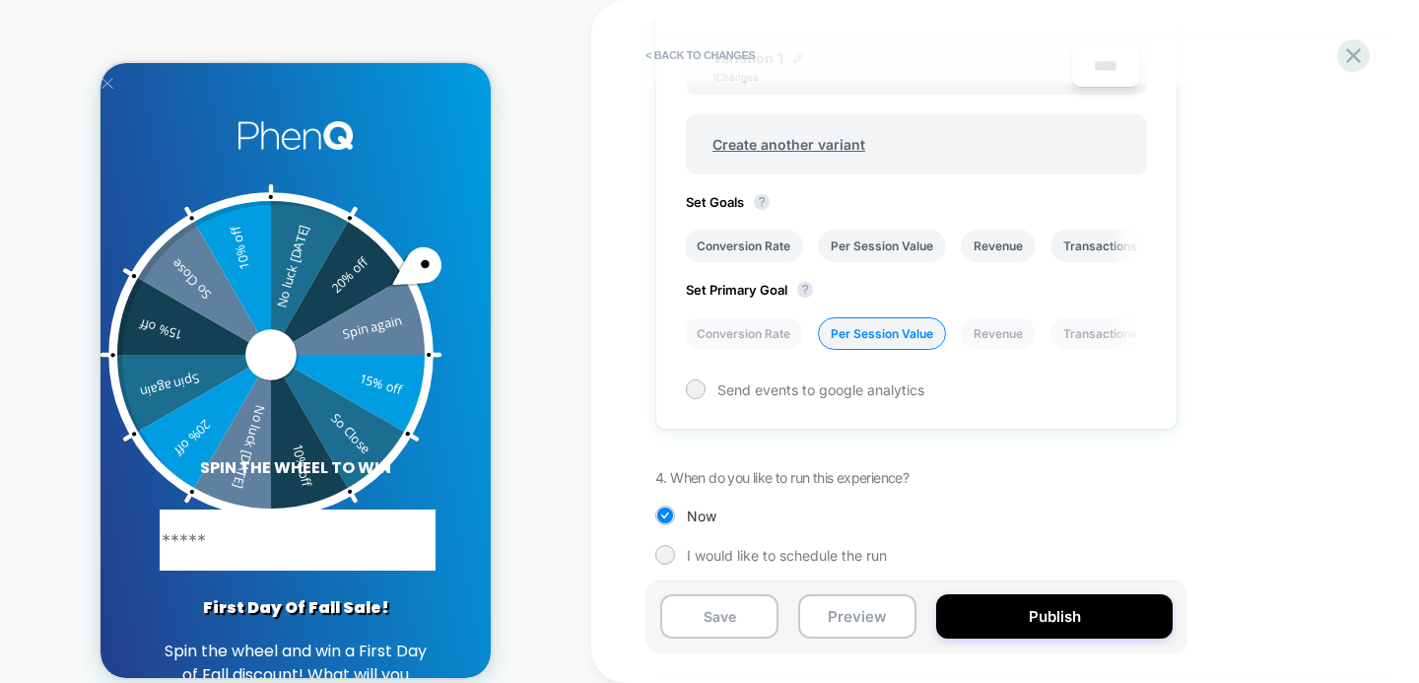
scroll to position [737, 0]
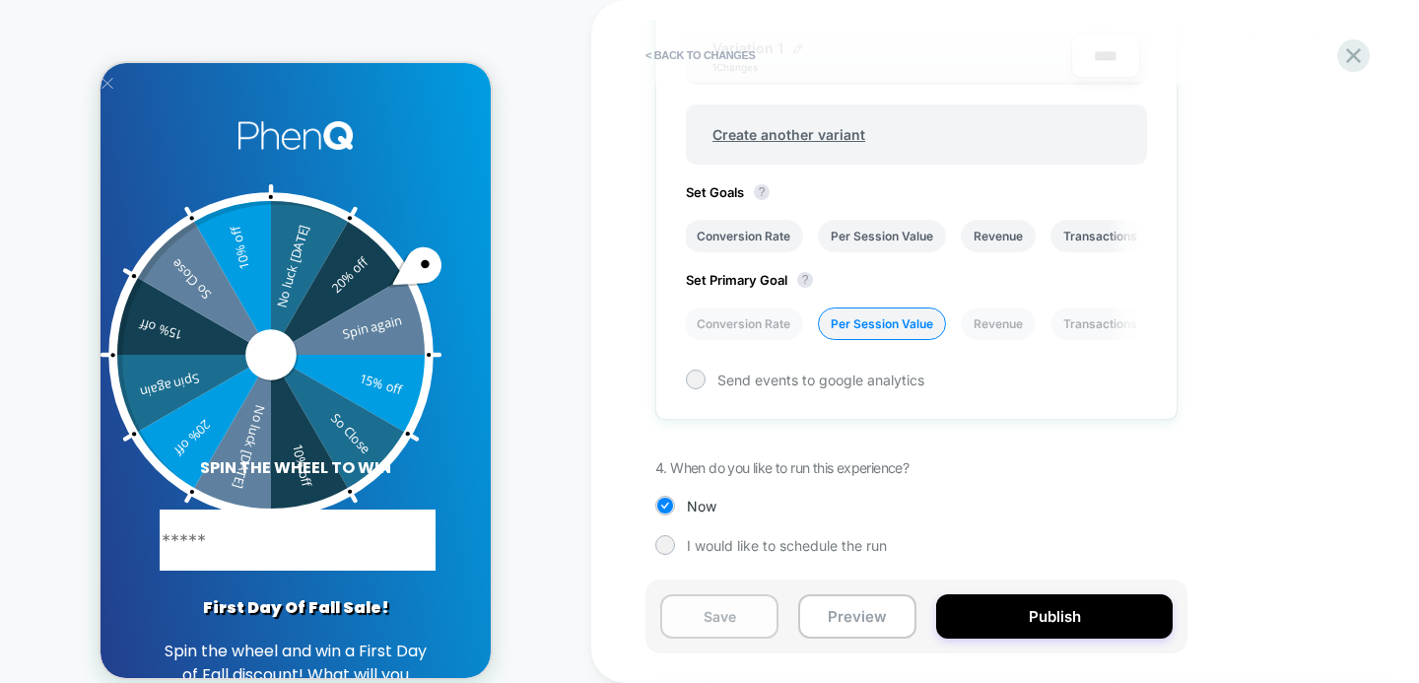
click at [735, 609] on button "Save" at bounding box center [719, 616] width 118 height 44
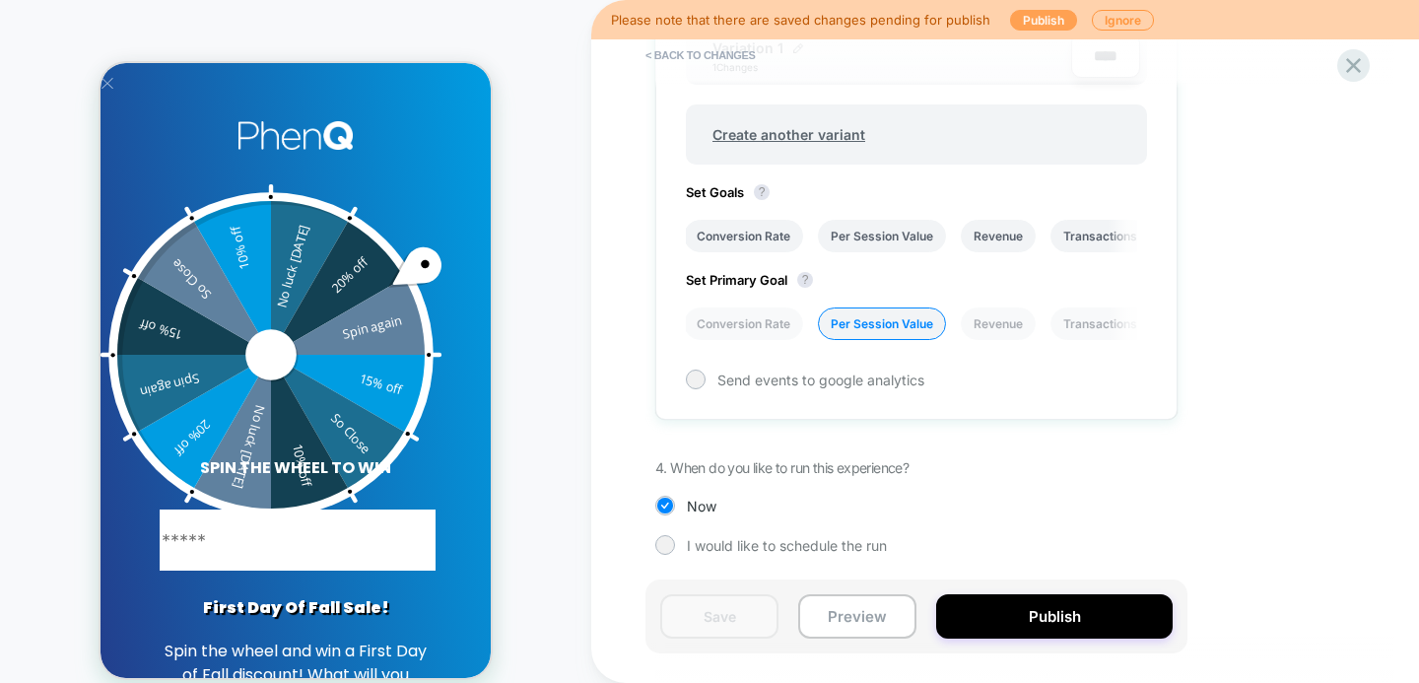
click at [1032, 25] on button "Publish" at bounding box center [1043, 20] width 67 height 21
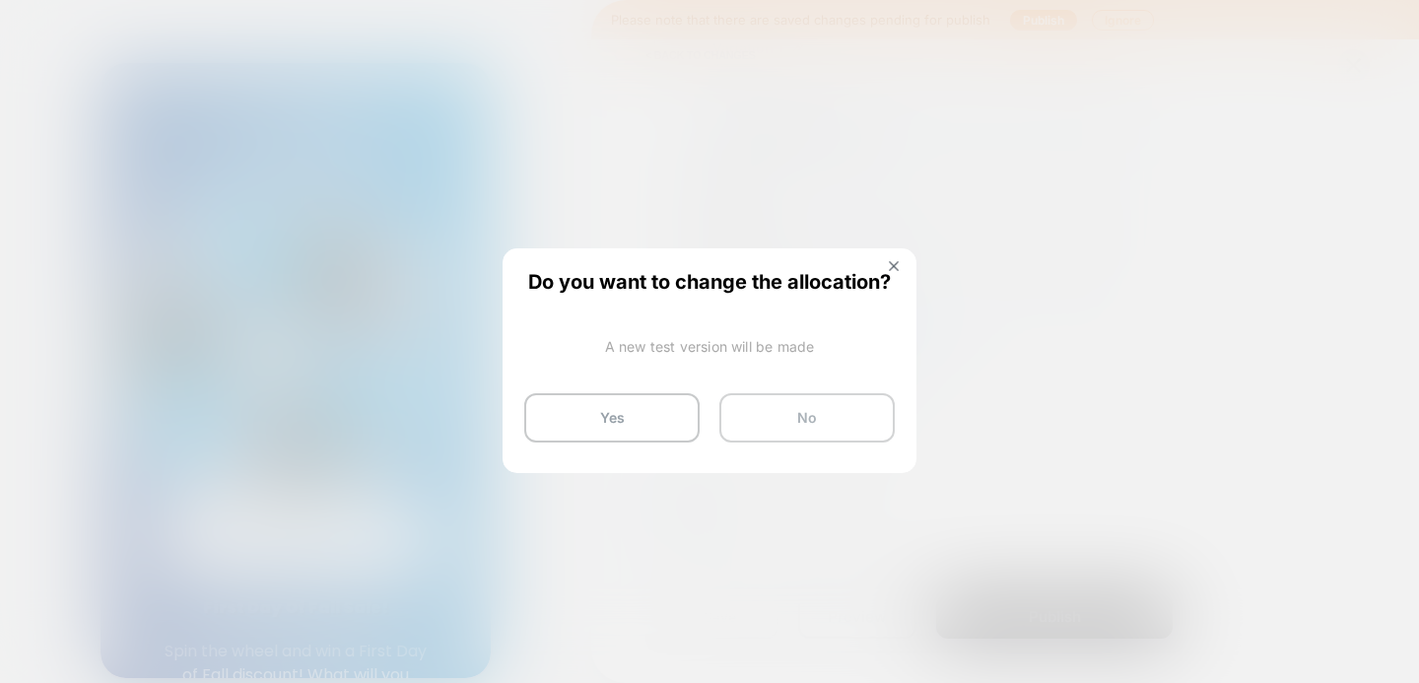
click at [801, 424] on button "No" at bounding box center [806, 417] width 175 height 49
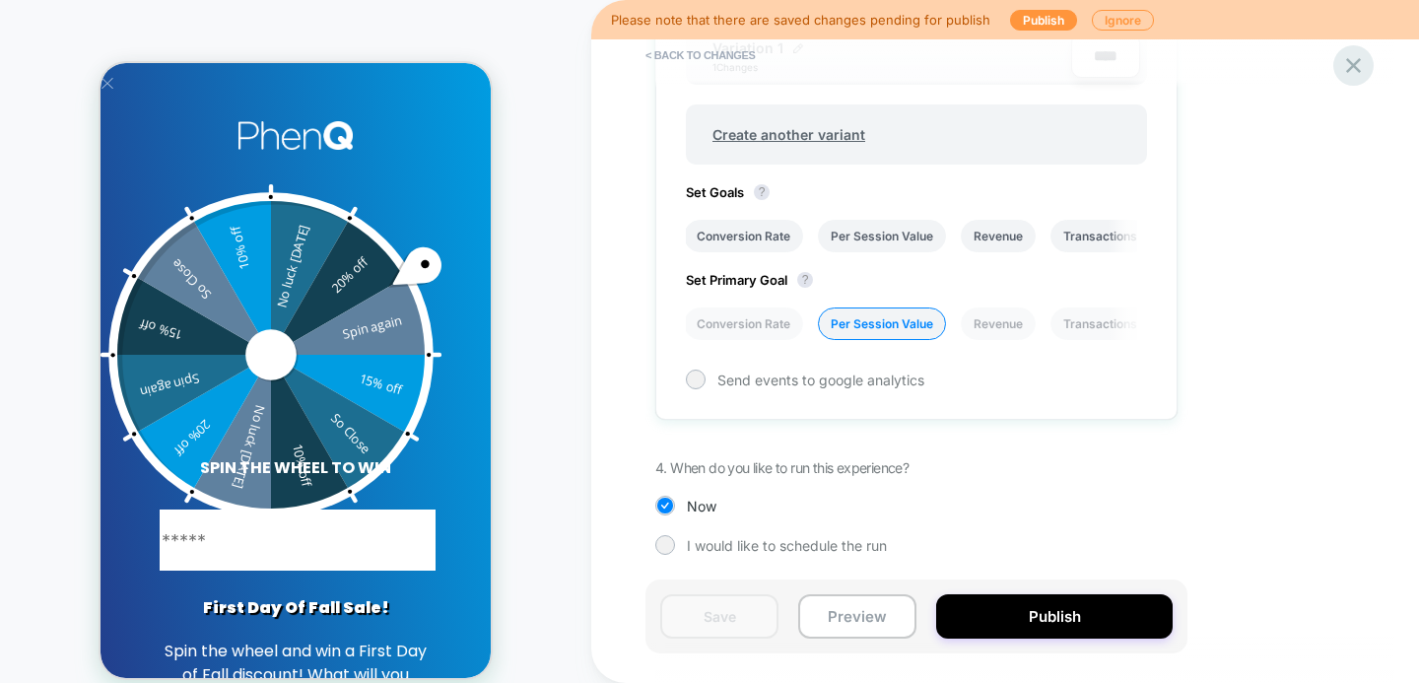
click at [1347, 68] on icon at bounding box center [1353, 65] width 27 height 27
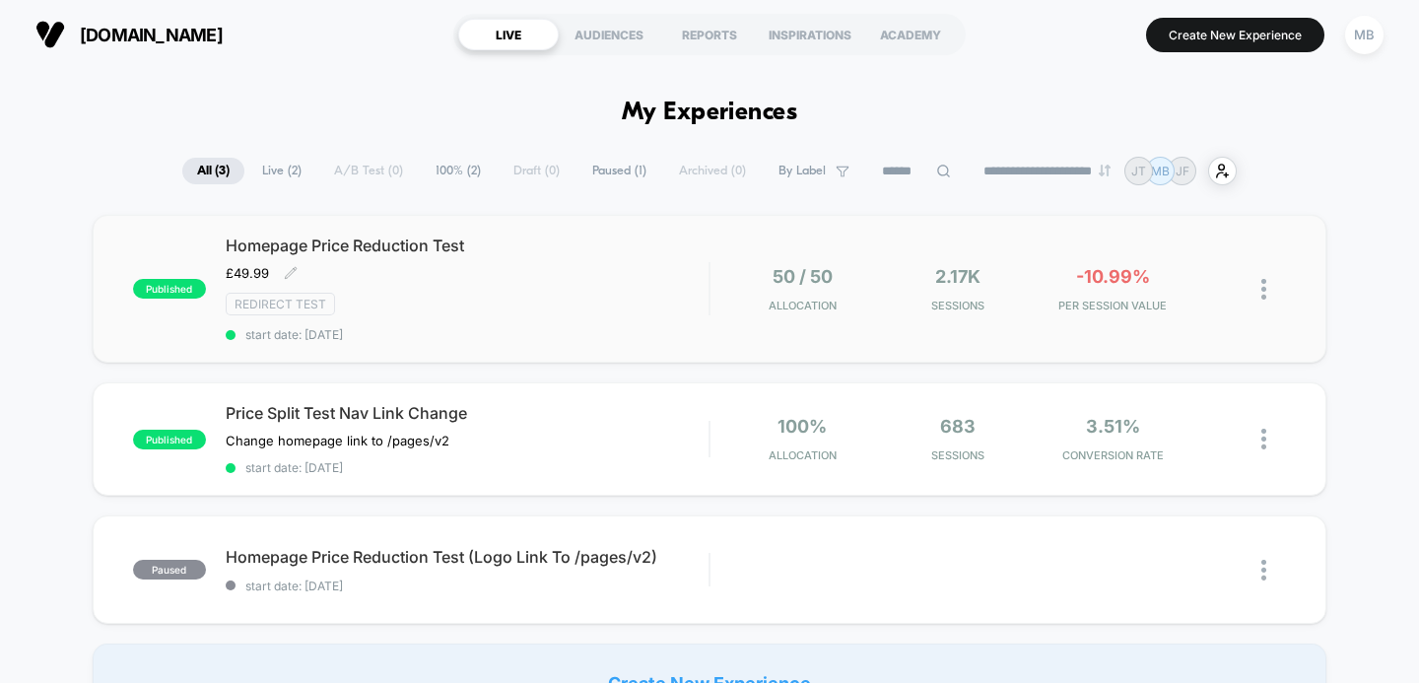
click at [393, 250] on span "Homepage Price Reduction Test" at bounding box center [468, 245] width 484 height 20
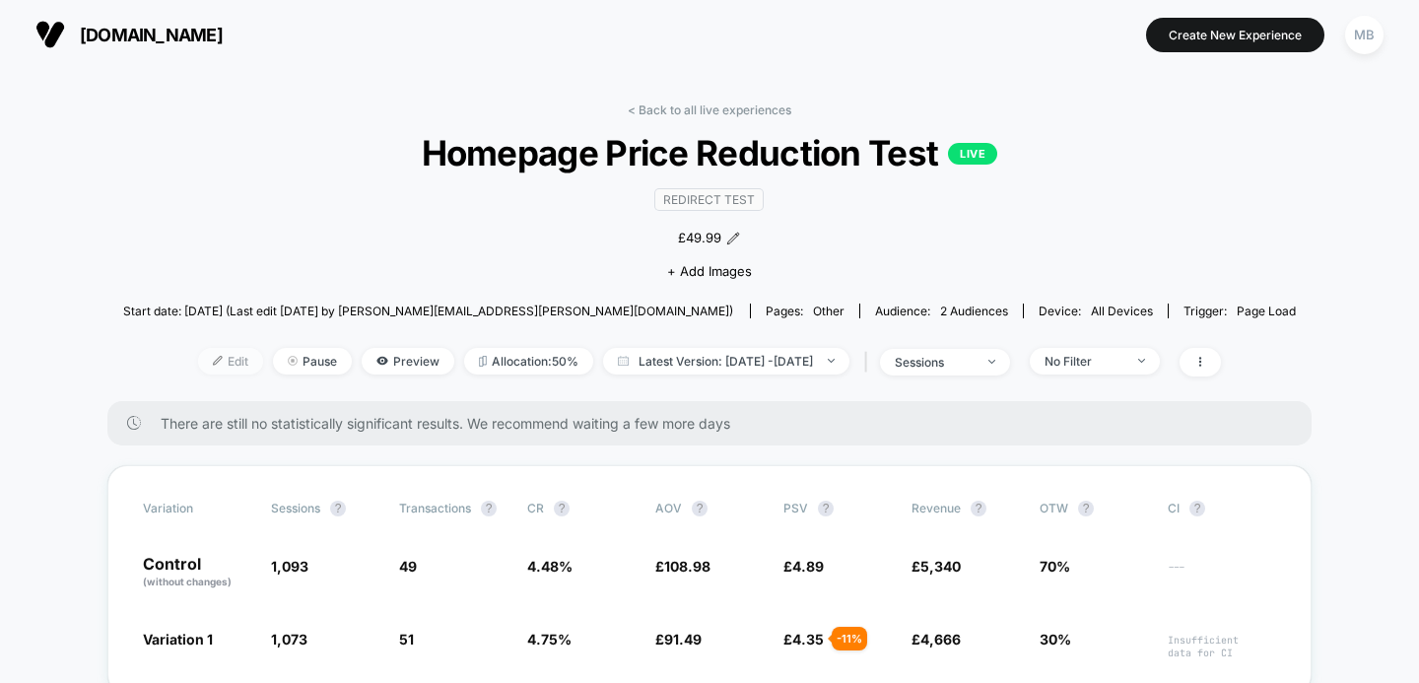
click at [207, 363] on span "Edit" at bounding box center [230, 361] width 65 height 27
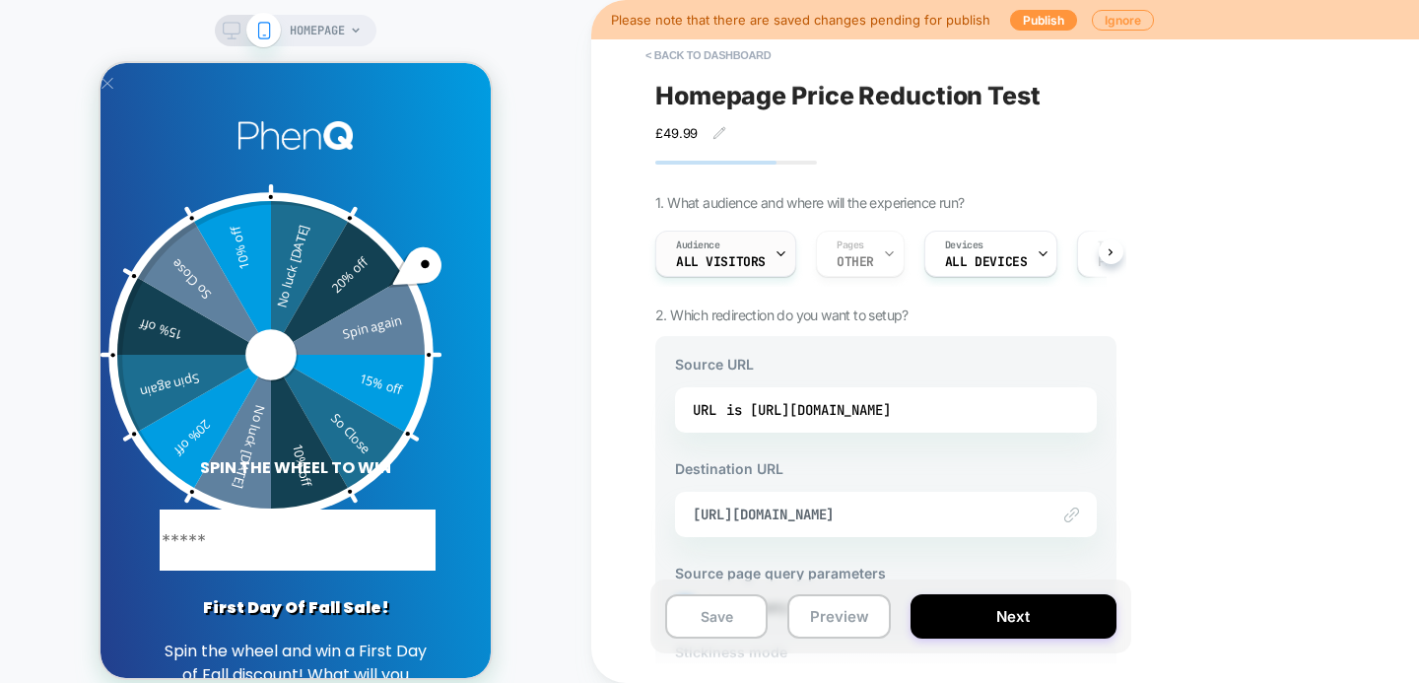
click at [769, 260] on div "Audience All Visitors" at bounding box center [720, 254] width 129 height 44
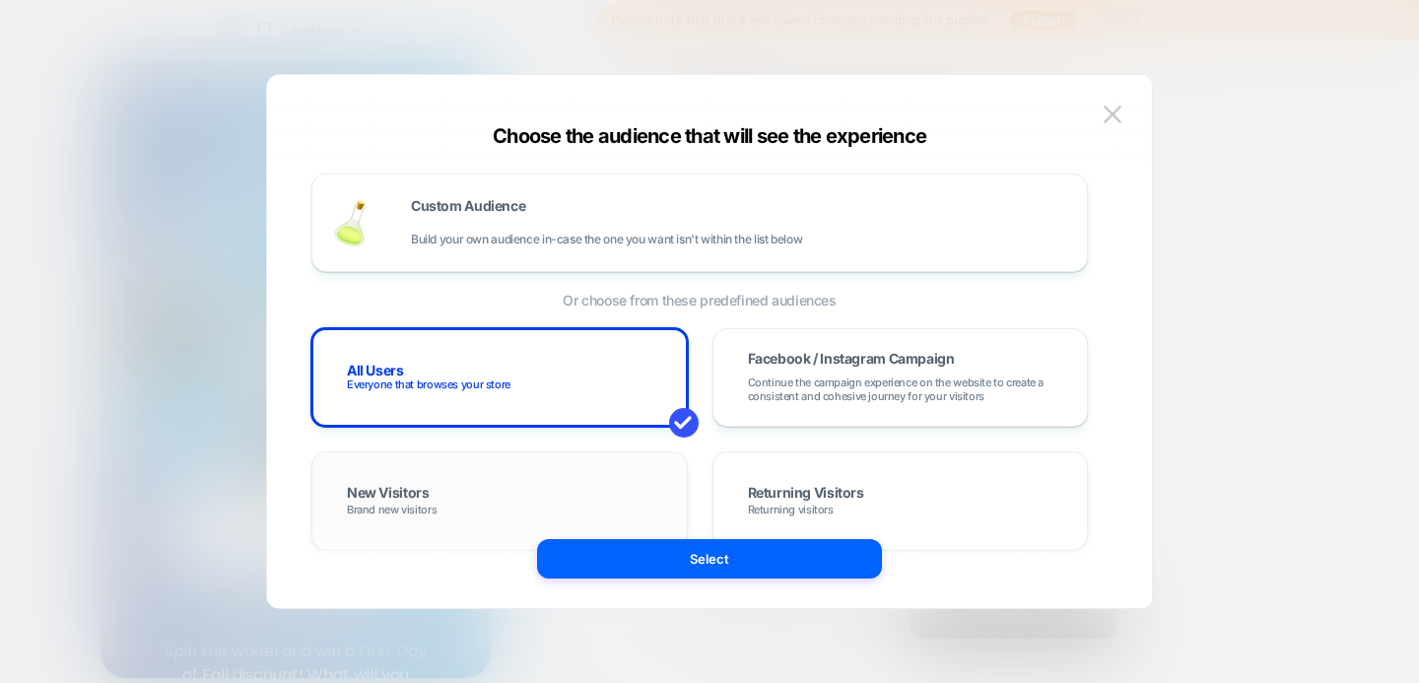
click at [433, 491] on div "New Visitors Brand new visitors" at bounding box center [499, 500] width 335 height 57
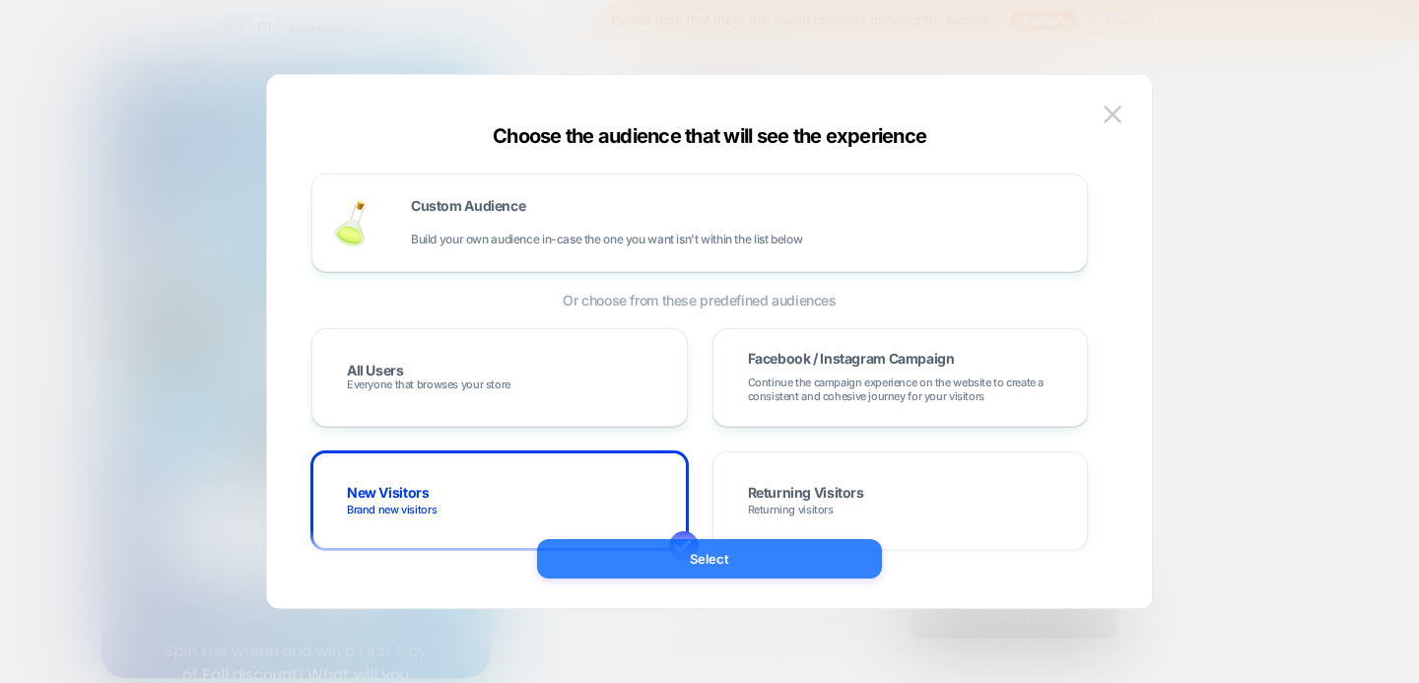
click at [752, 560] on button "Select" at bounding box center [709, 558] width 345 height 39
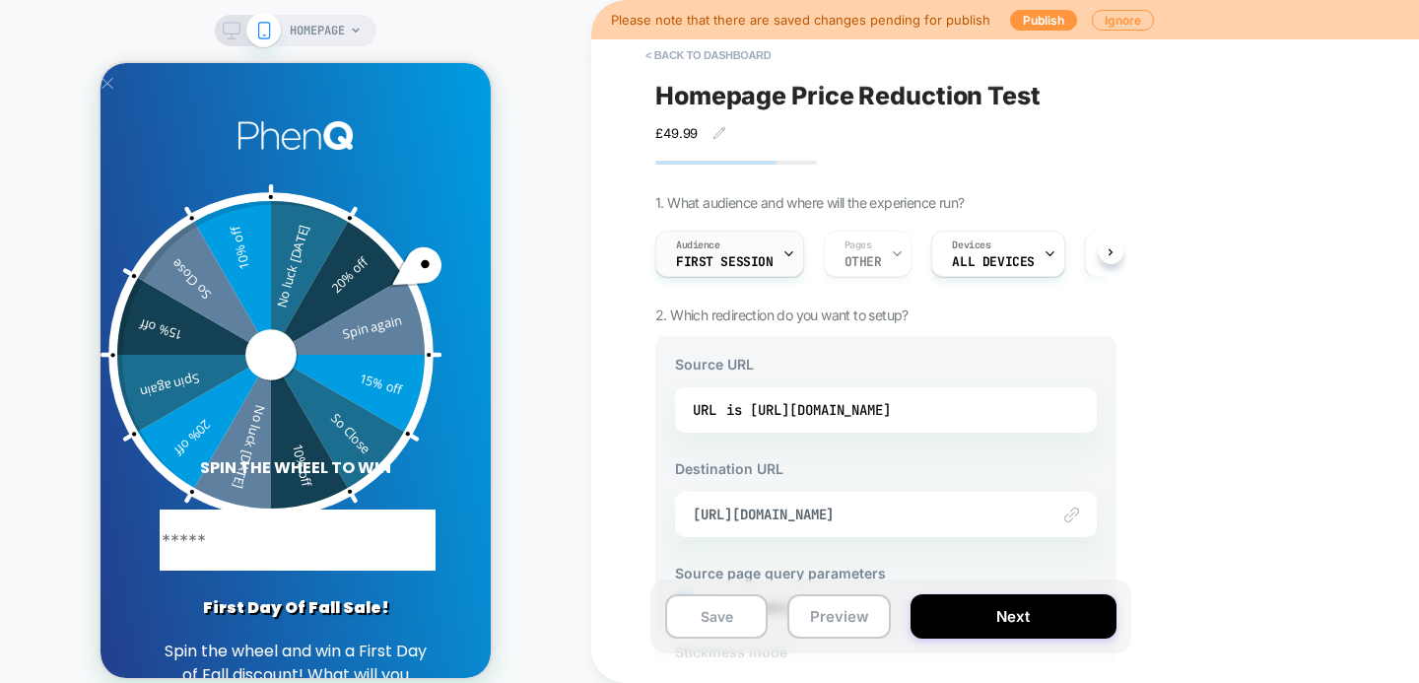
click at [785, 252] on icon at bounding box center [788, 254] width 7 height 4
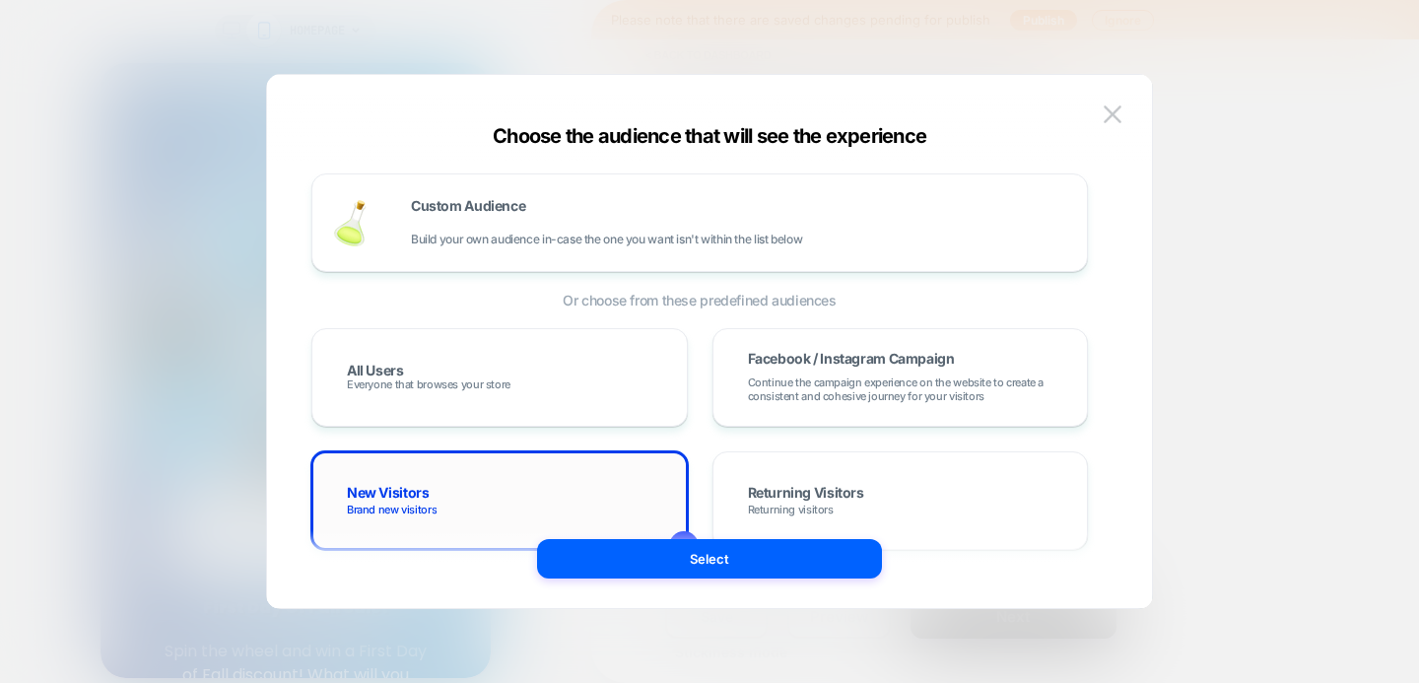
click at [512, 492] on div "New Visitors Brand new visitors" at bounding box center [499, 500] width 335 height 57
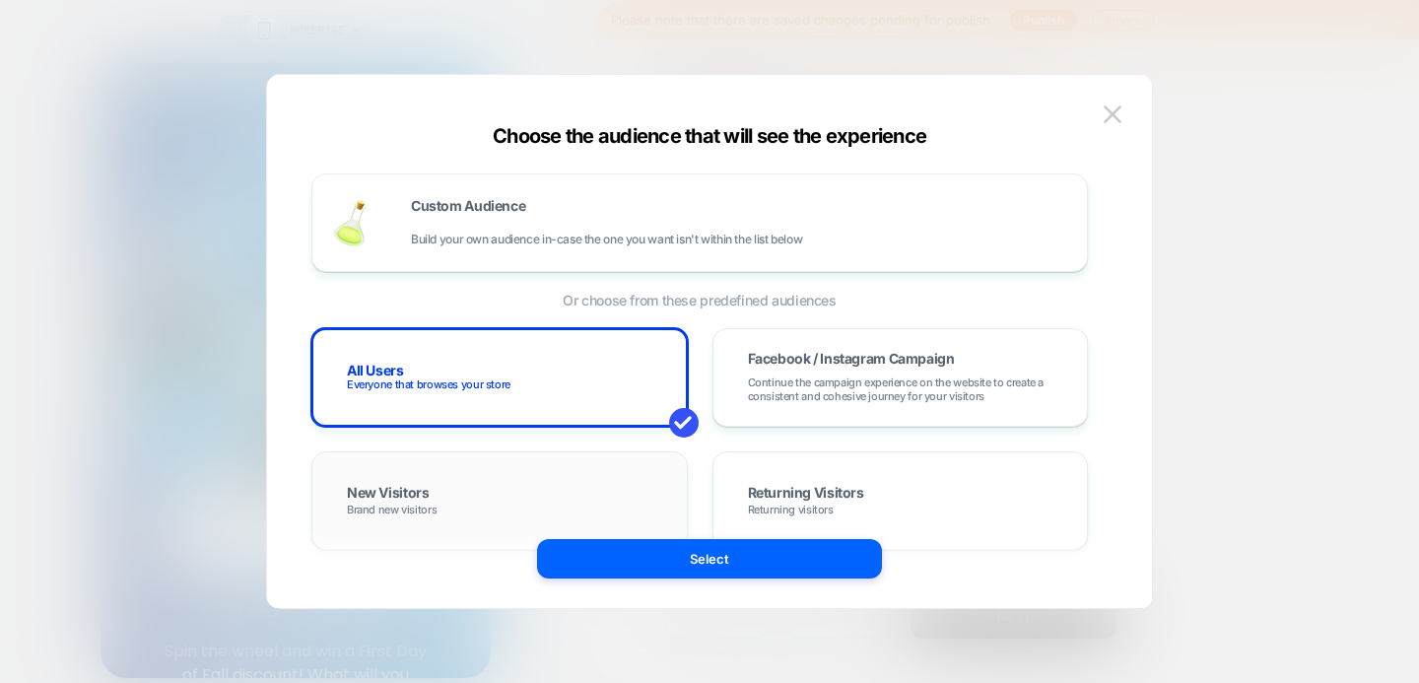
click at [477, 495] on div "New Visitors Brand new visitors" at bounding box center [499, 500] width 335 height 57
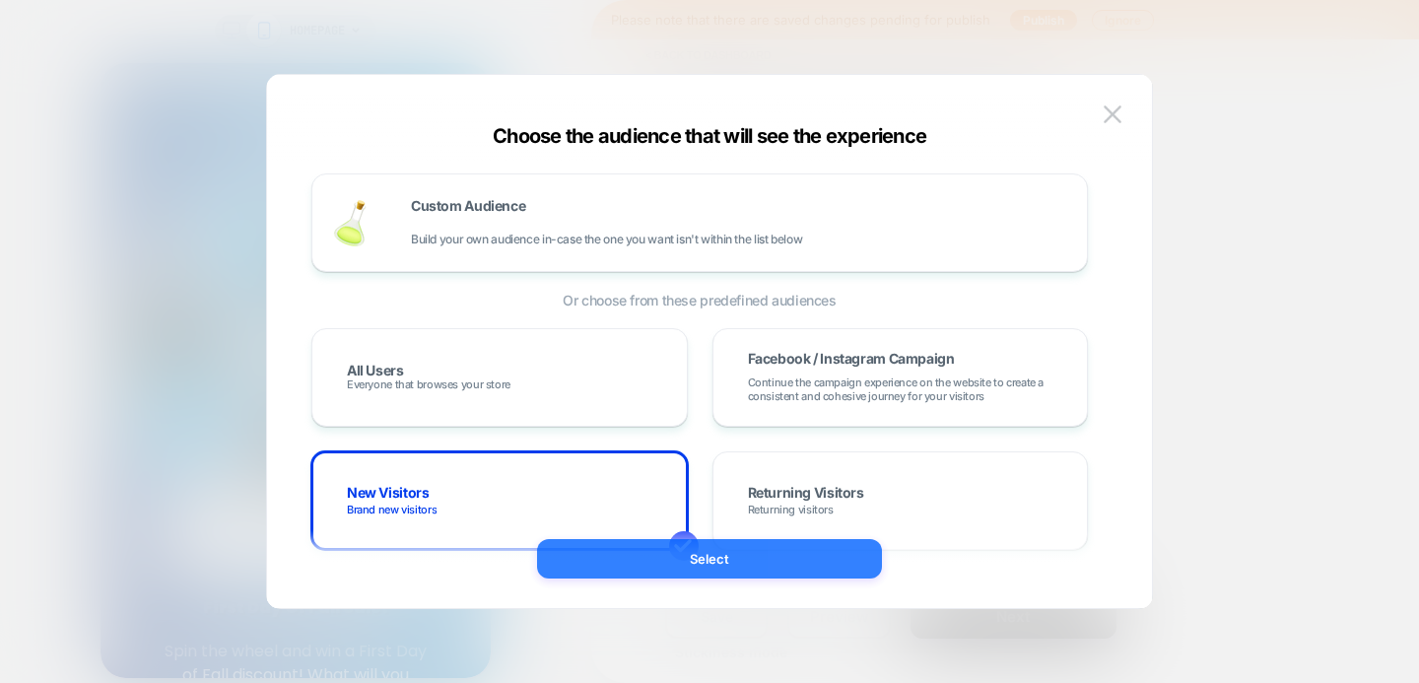
click at [685, 572] on button "Select" at bounding box center [709, 558] width 345 height 39
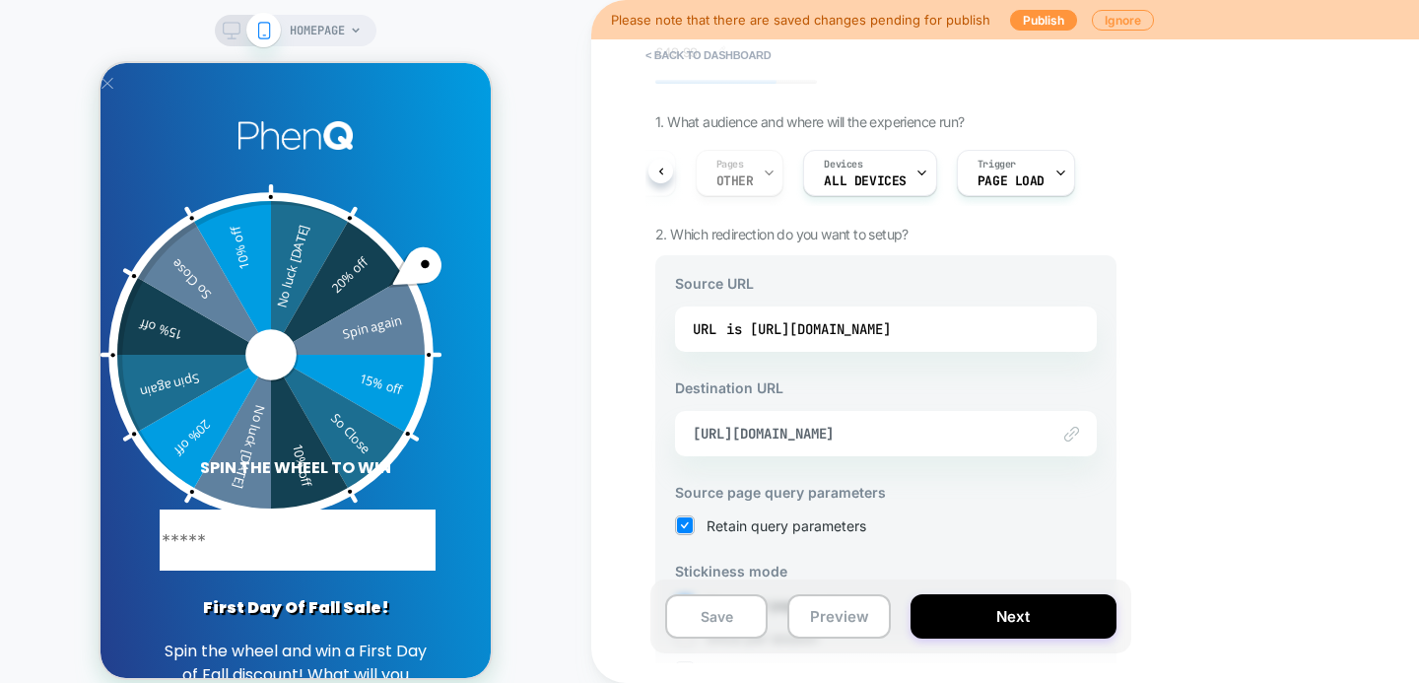
scroll to position [283, 0]
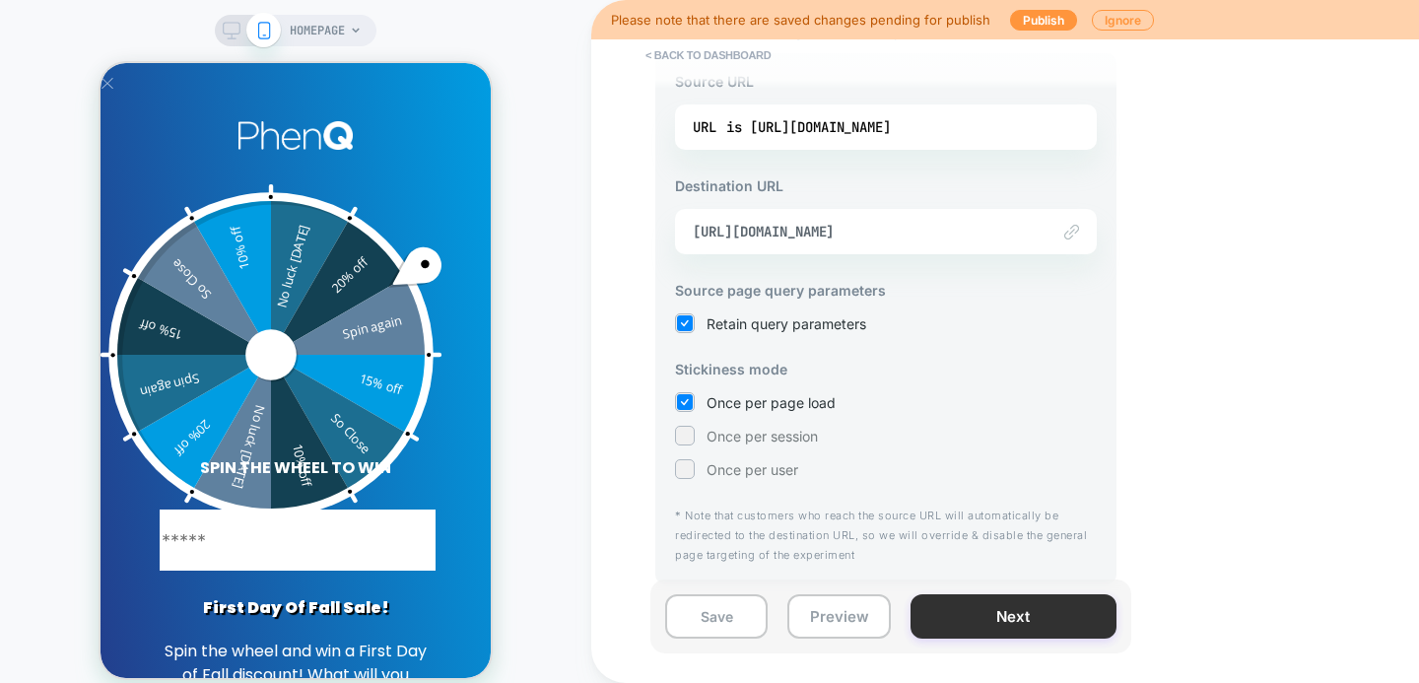
click at [941, 612] on button "Next" at bounding box center [1013, 616] width 206 height 44
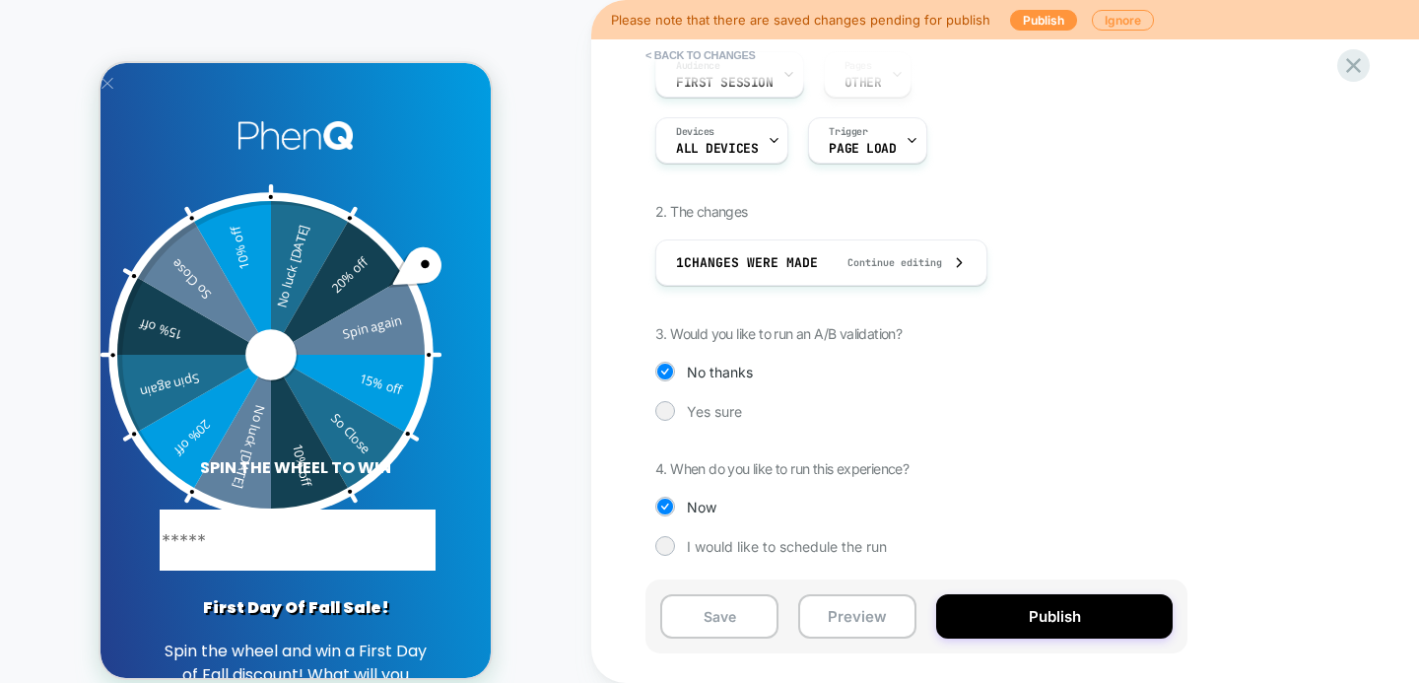
scroll to position [0, 0]
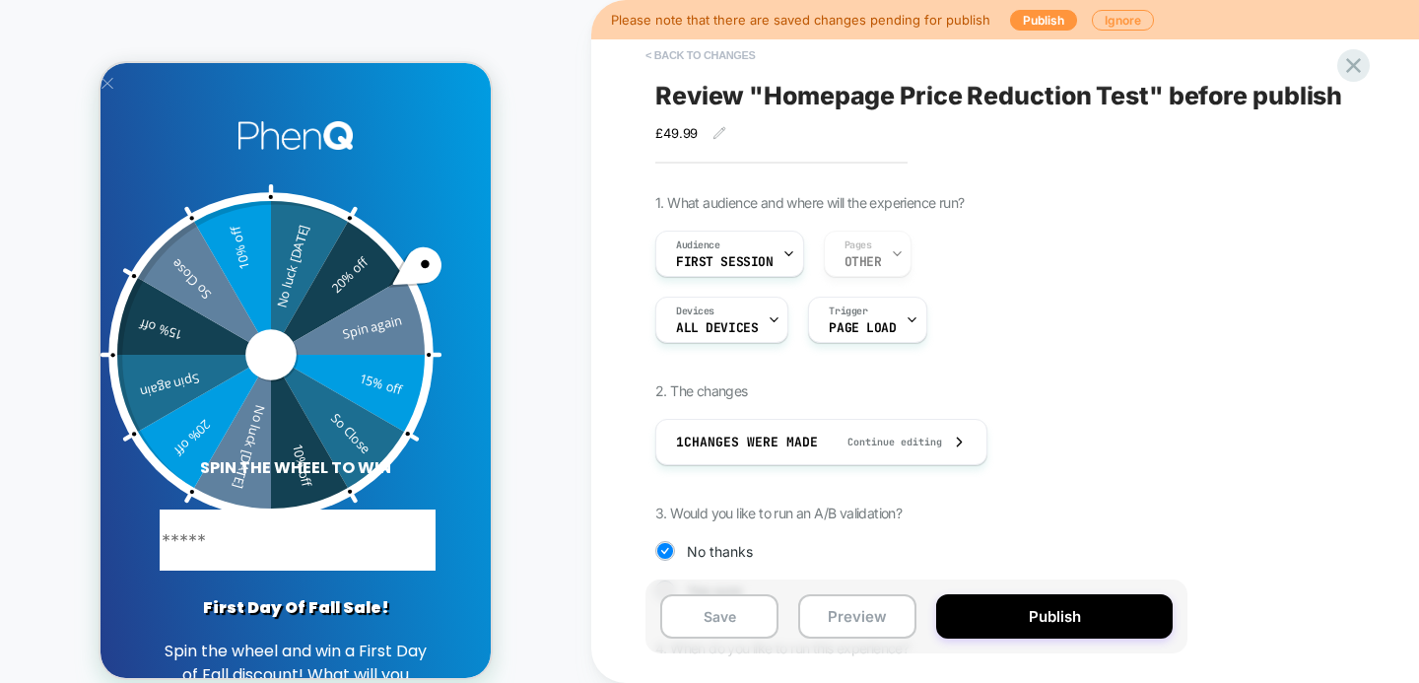
click at [732, 55] on button "< Back to changes" at bounding box center [701, 55] width 130 height 32
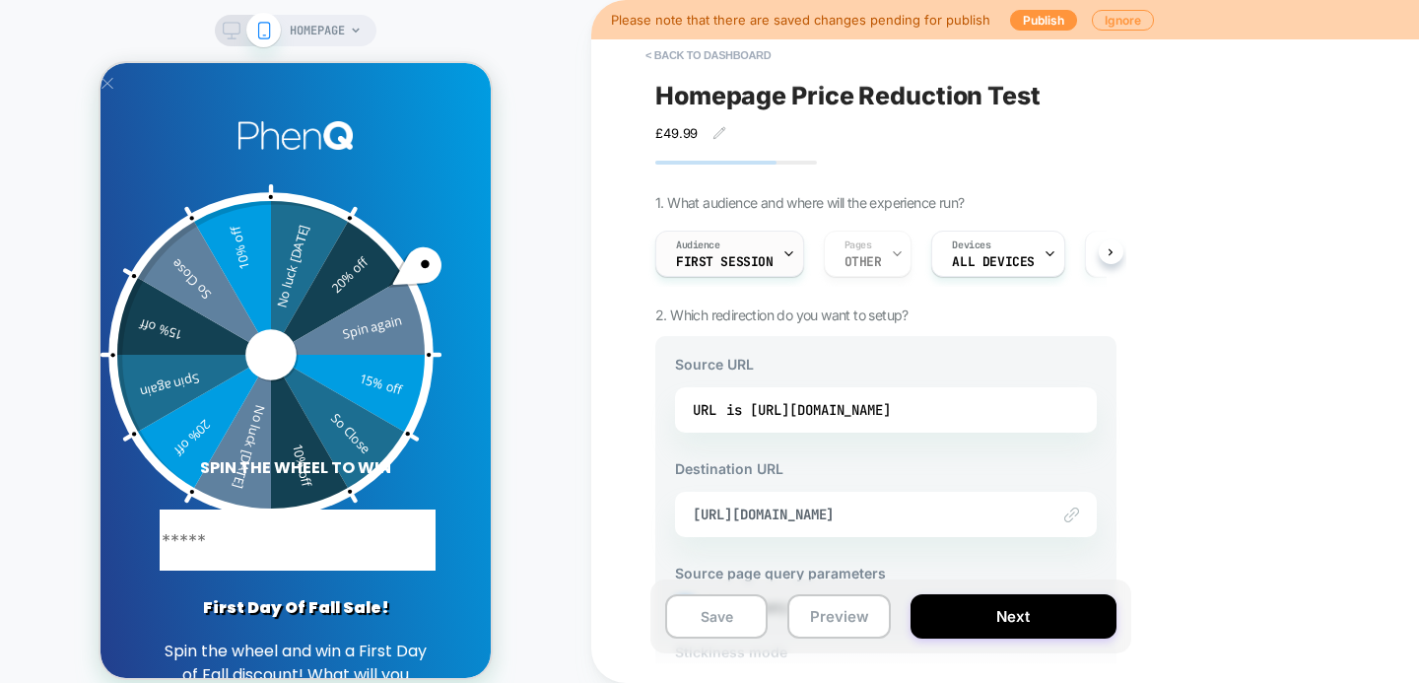
click at [773, 251] on div "Audience First Session" at bounding box center [724, 254] width 137 height 44
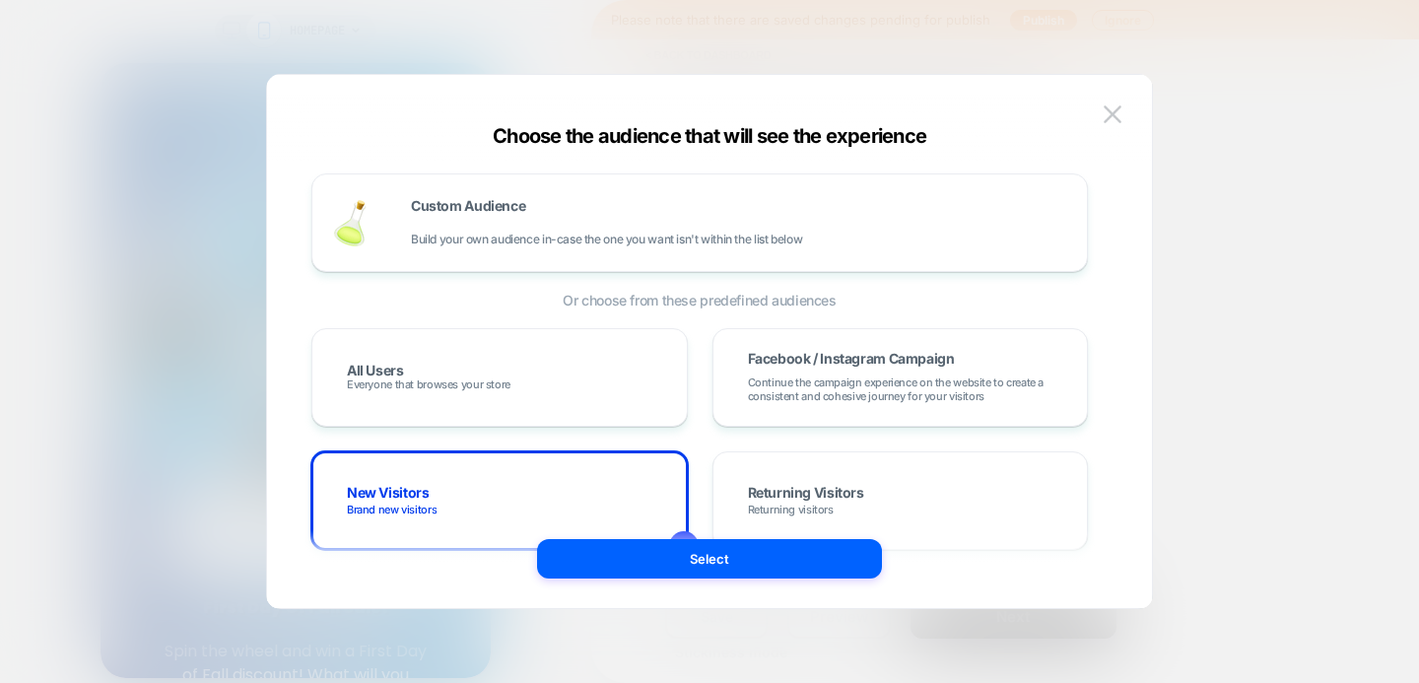
scroll to position [33, 0]
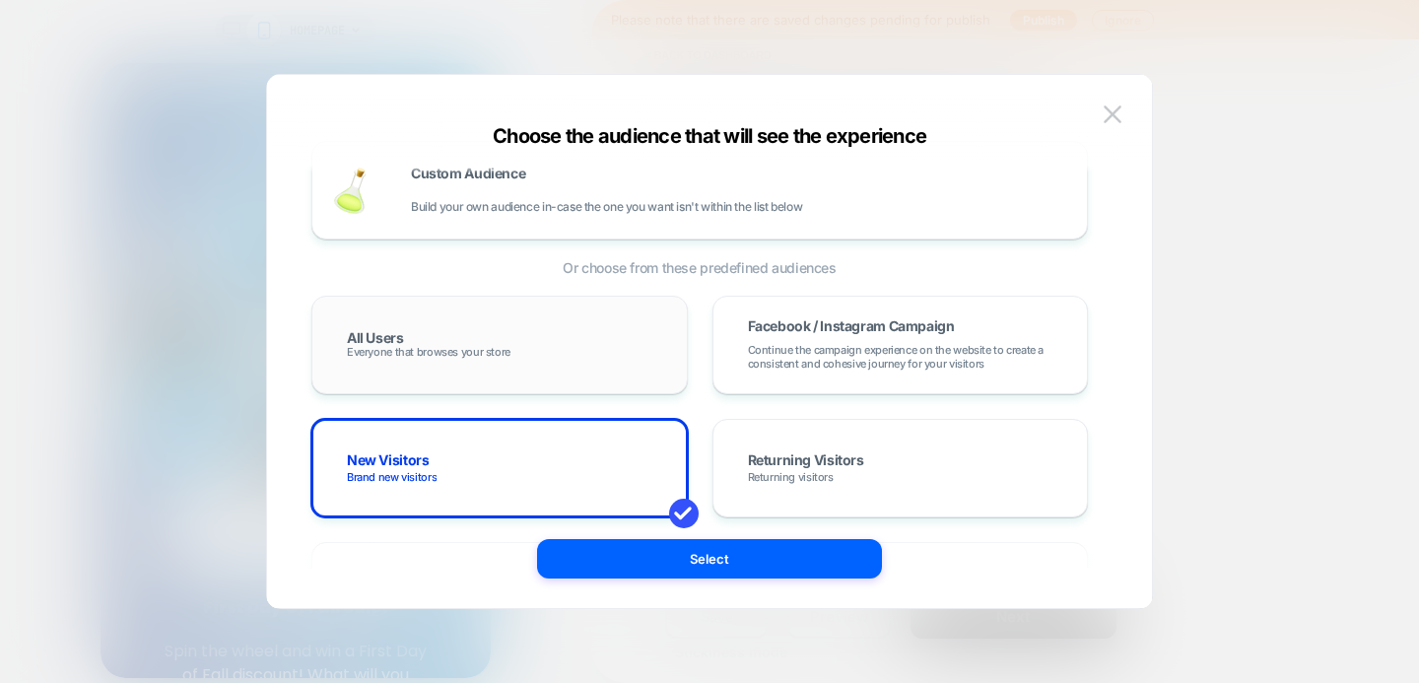
click at [525, 355] on div "All Users Everyone that browses your store" at bounding box center [499, 344] width 335 height 57
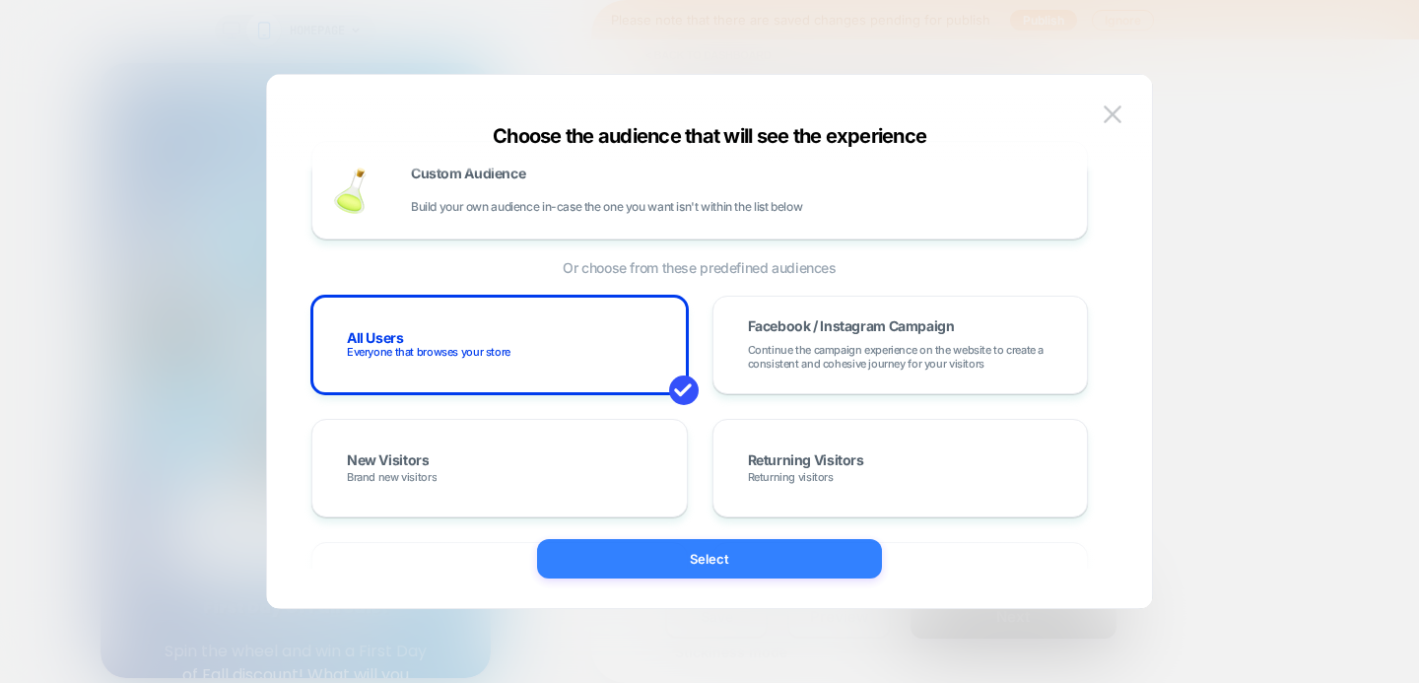
click at [653, 561] on button "Select" at bounding box center [709, 558] width 345 height 39
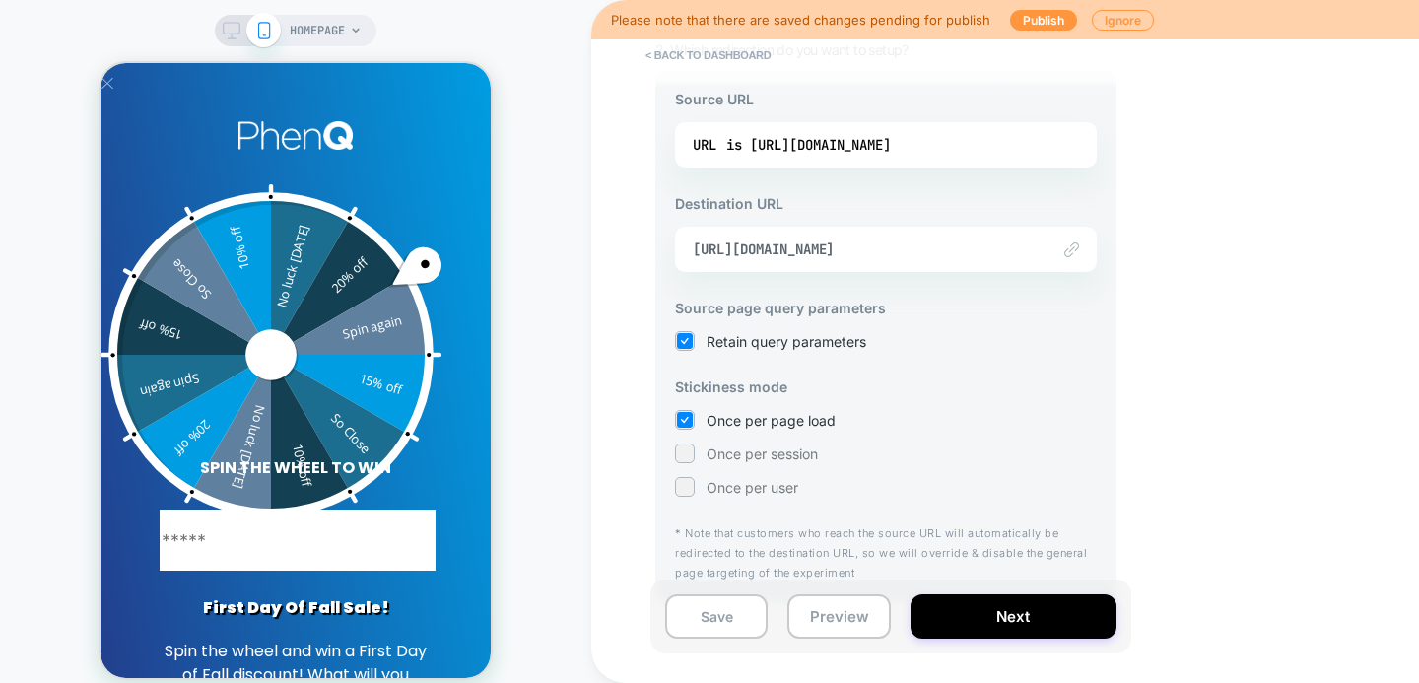
scroll to position [283, 0]
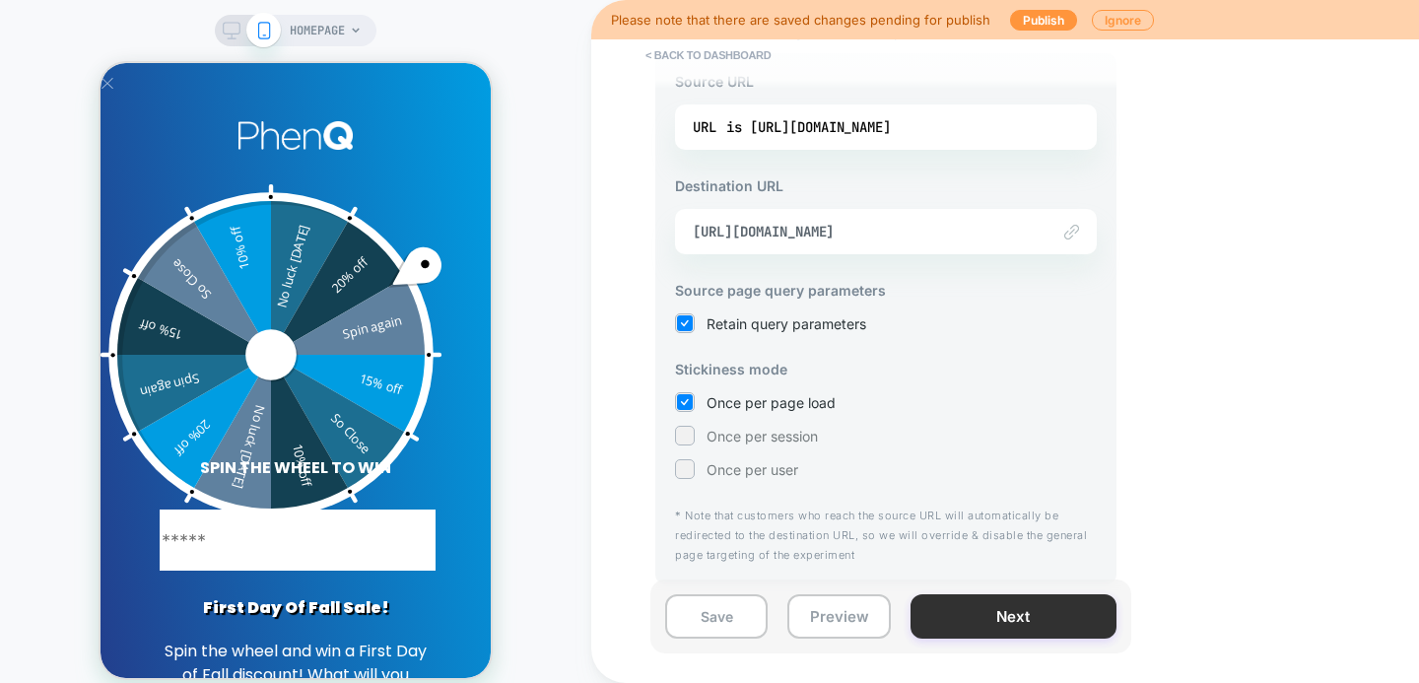
click at [937, 607] on button "Next" at bounding box center [1013, 616] width 206 height 44
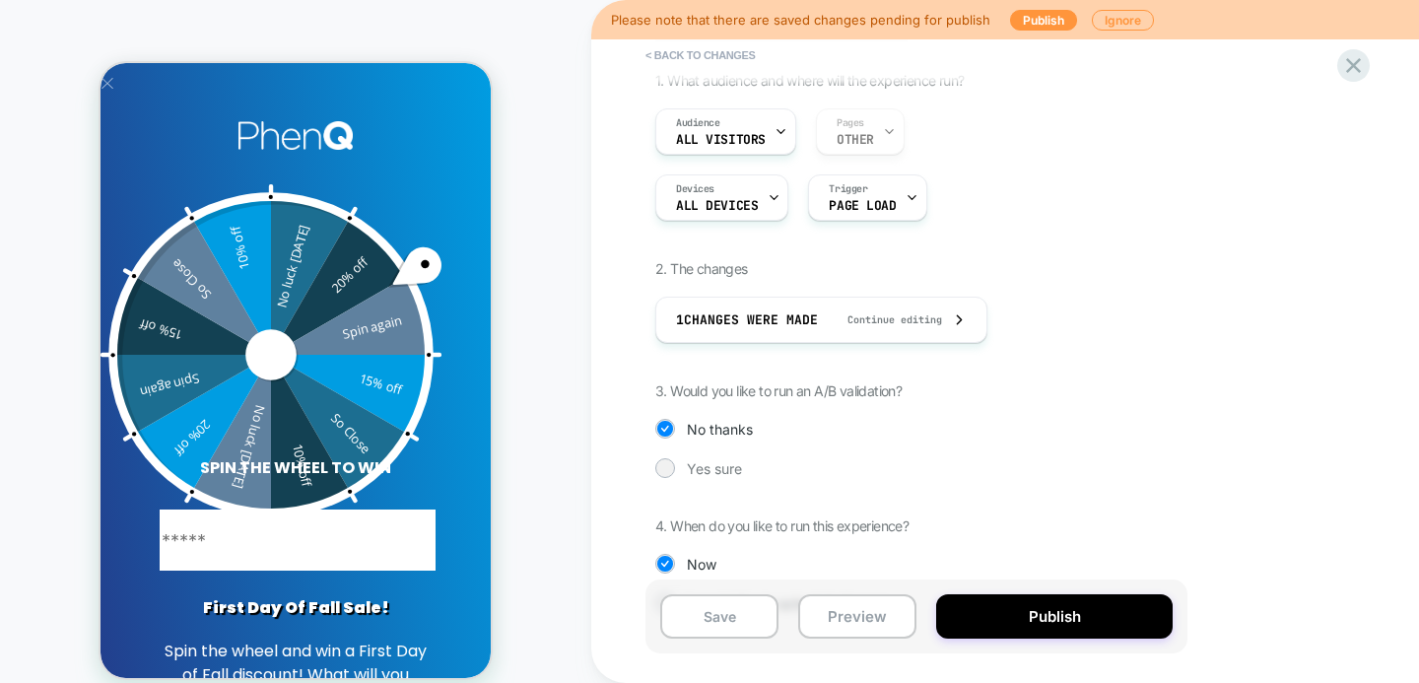
scroll to position [179, 0]
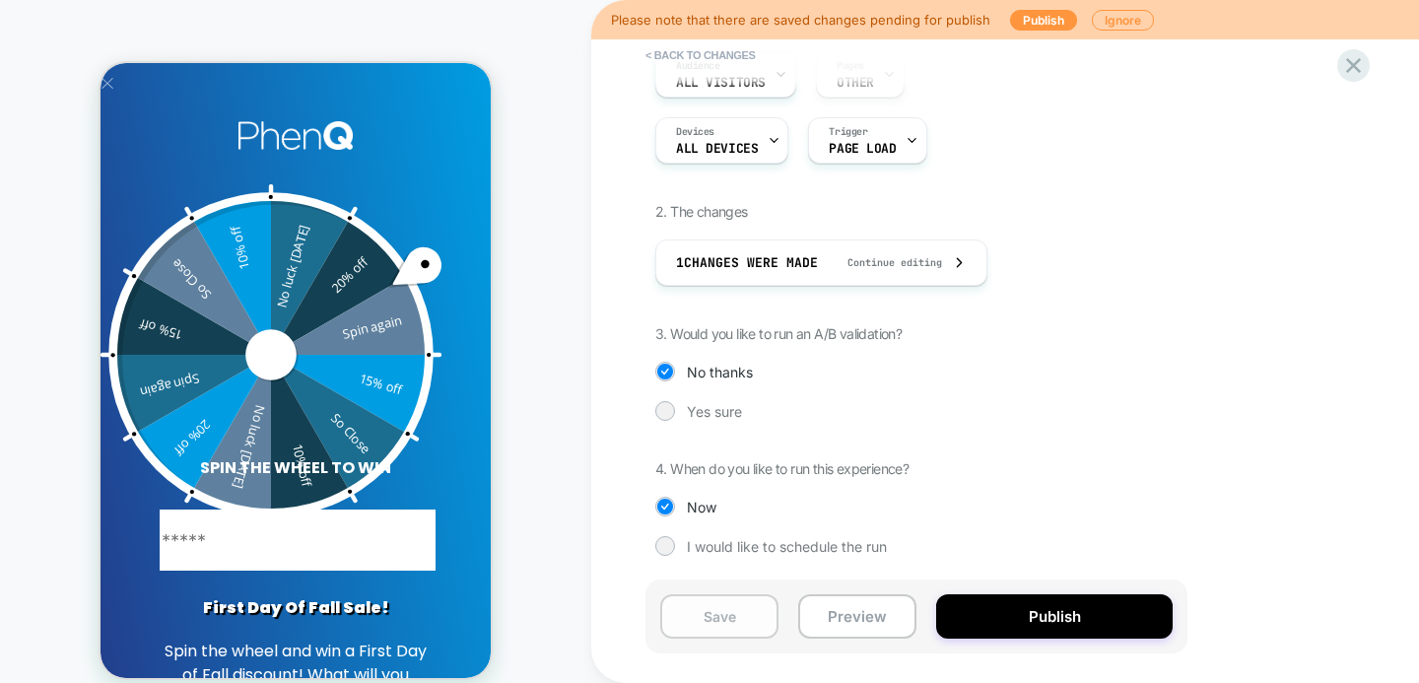
click at [719, 619] on button "Save" at bounding box center [719, 616] width 118 height 44
click at [999, 622] on button "Publish" at bounding box center [1054, 616] width 236 height 44
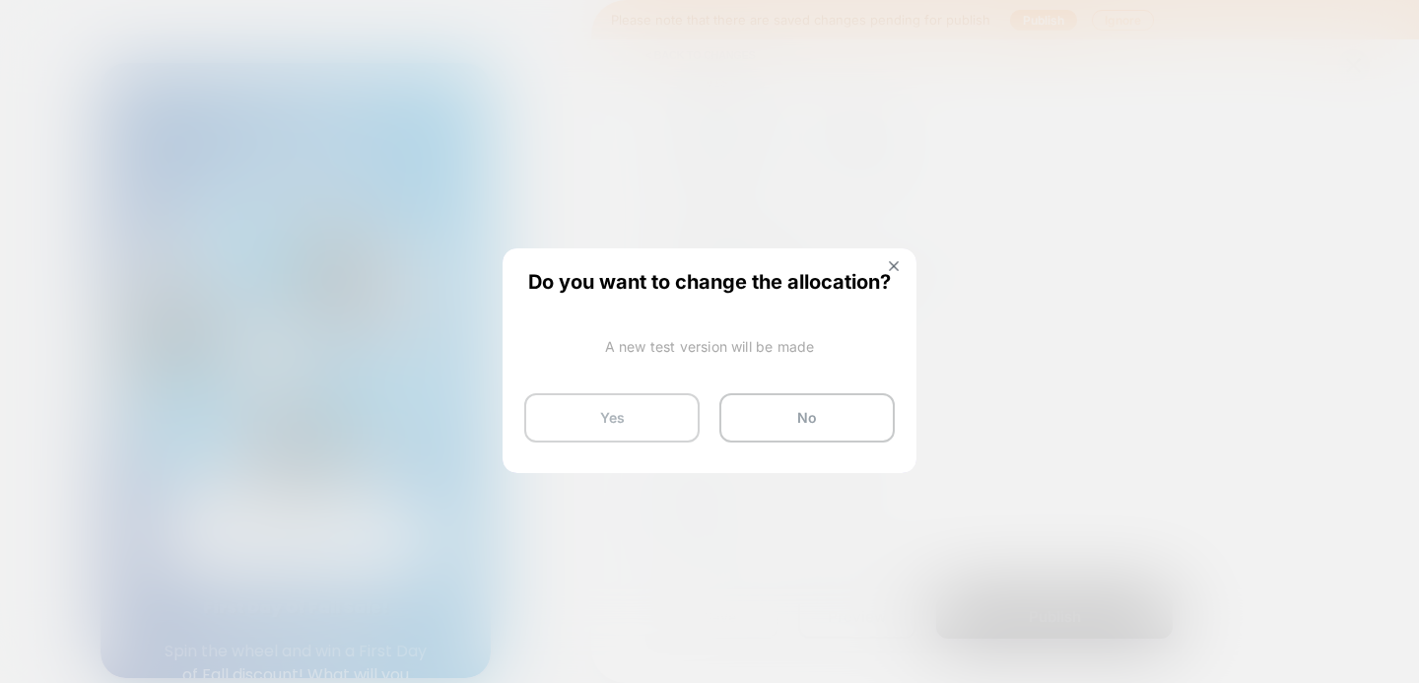
click at [635, 422] on button "Yes" at bounding box center [611, 417] width 175 height 49
